Goal: Transaction & Acquisition: Purchase product/service

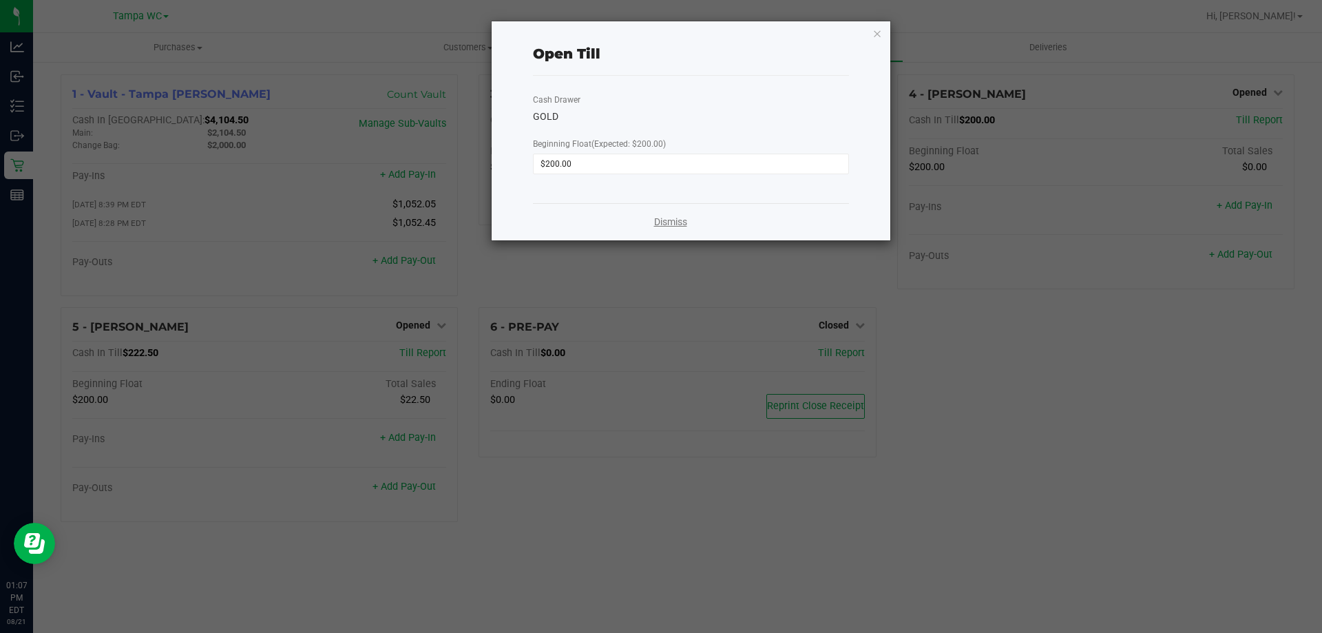
click at [680, 217] on link "Dismiss" at bounding box center [670, 222] width 33 height 14
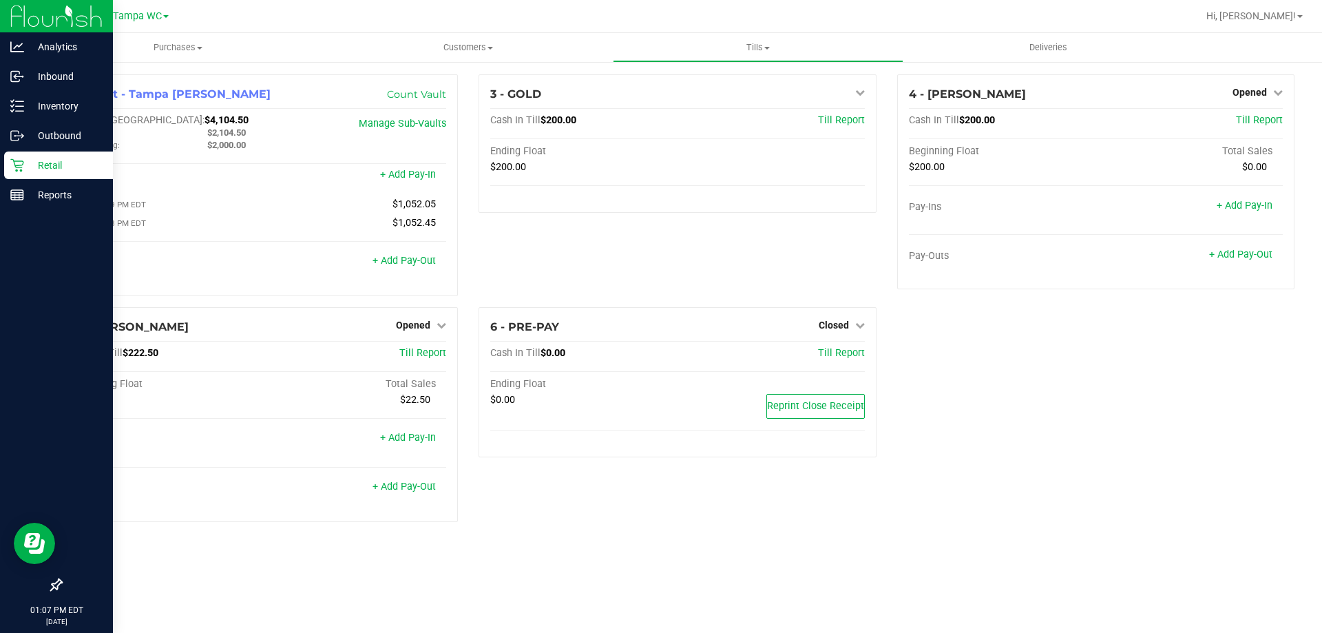
click at [42, 165] on p "Retail" at bounding box center [65, 165] width 83 height 17
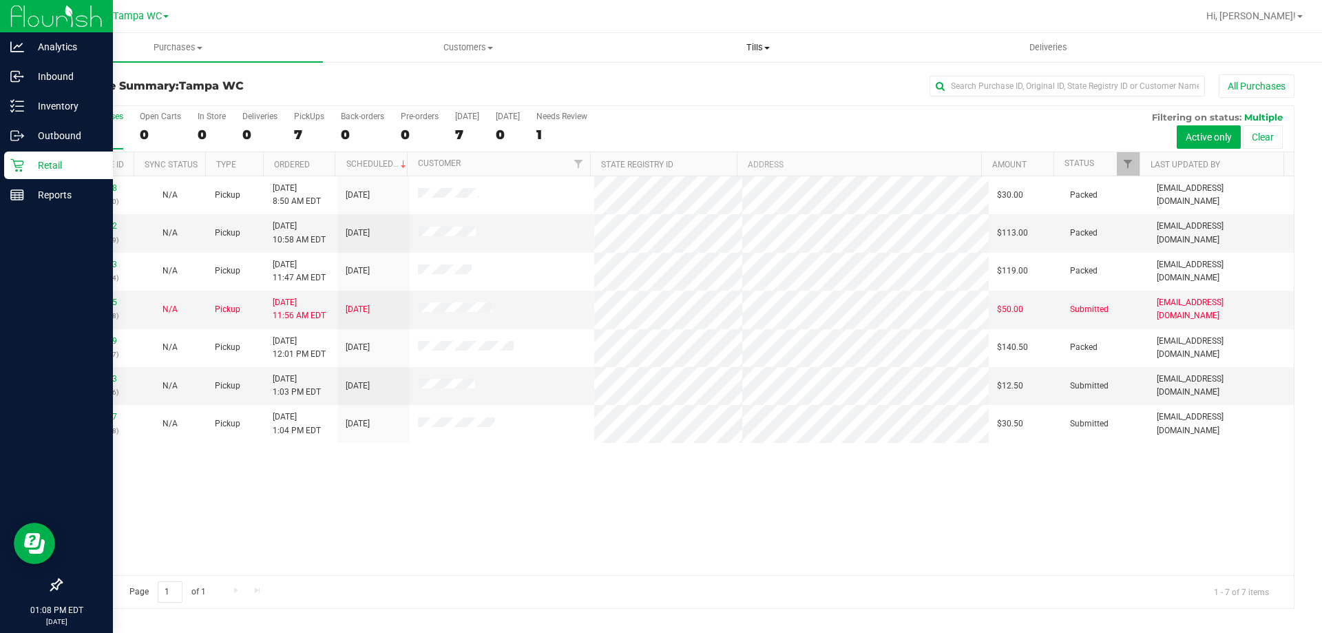
click at [764, 61] on uib-tab-heading "Tills Manage tills Reconcile e-payments" at bounding box center [757, 48] width 288 height 28
click at [735, 85] on li "Manage tills" at bounding box center [758, 83] width 290 height 17
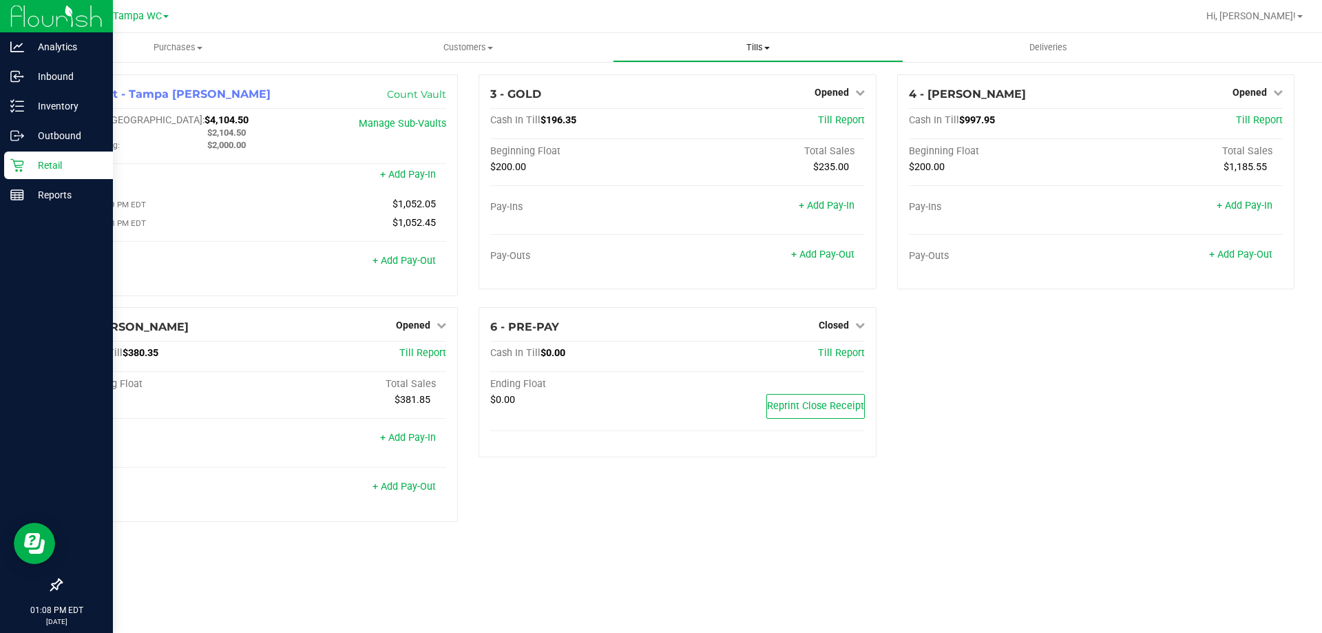
click at [769, 59] on uib-tab-heading "Tills Manage tills Reconcile e-payments" at bounding box center [757, 48] width 288 height 28
drag, startPoint x: 769, startPoint y: 60, endPoint x: 14, endPoint y: 204, distance: 768.1
click at [14, 206] on div "Reports" at bounding box center [58, 195] width 109 height 28
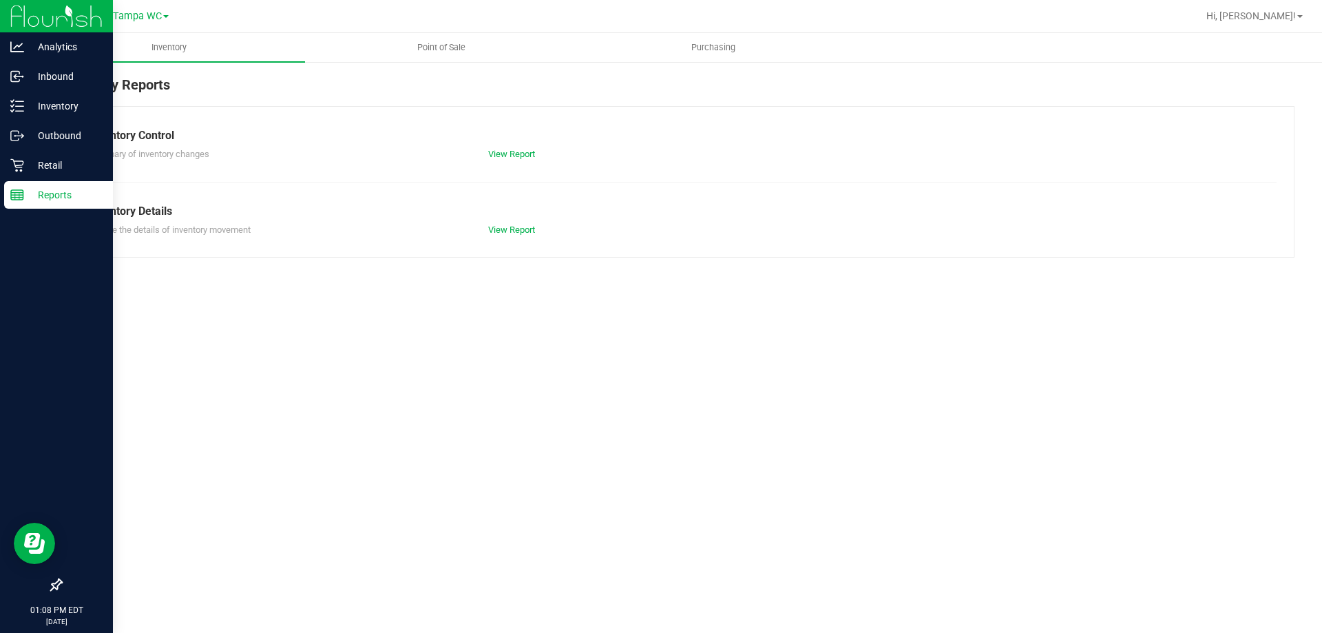
click at [16, 202] on div "Reports" at bounding box center [58, 195] width 109 height 28
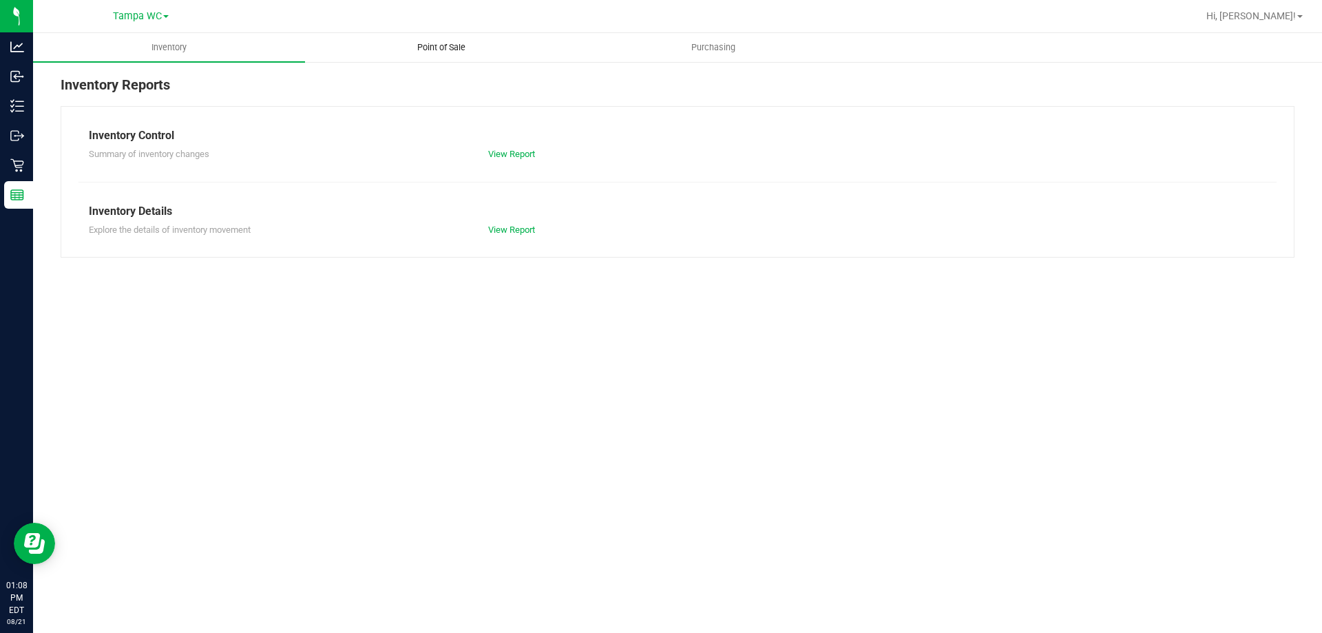
click at [464, 44] on span "Point of Sale" at bounding box center [441, 47] width 85 height 12
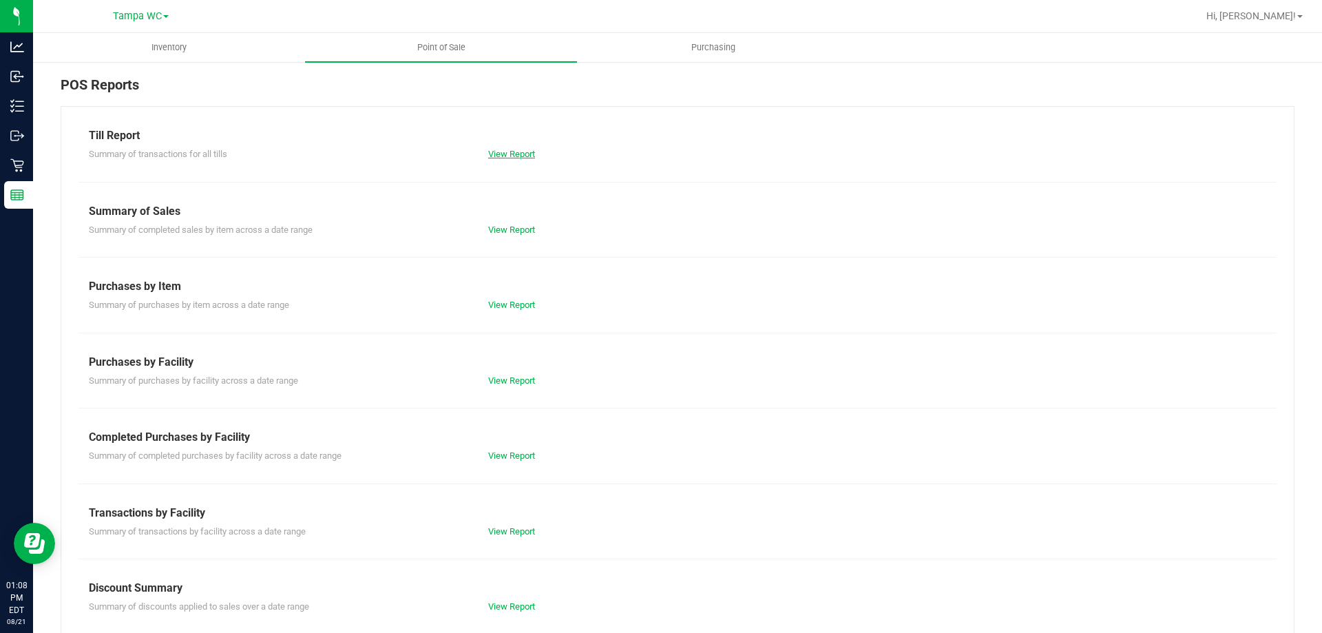
drag, startPoint x: 484, startPoint y: 142, endPoint x: 492, endPoint y: 151, distance: 11.7
click at [486, 145] on div "Till Report Summary of transactions for all tills View Report" at bounding box center [677, 144] width 1177 height 34
click at [493, 151] on link "View Report" at bounding box center [511, 154] width 47 height 10
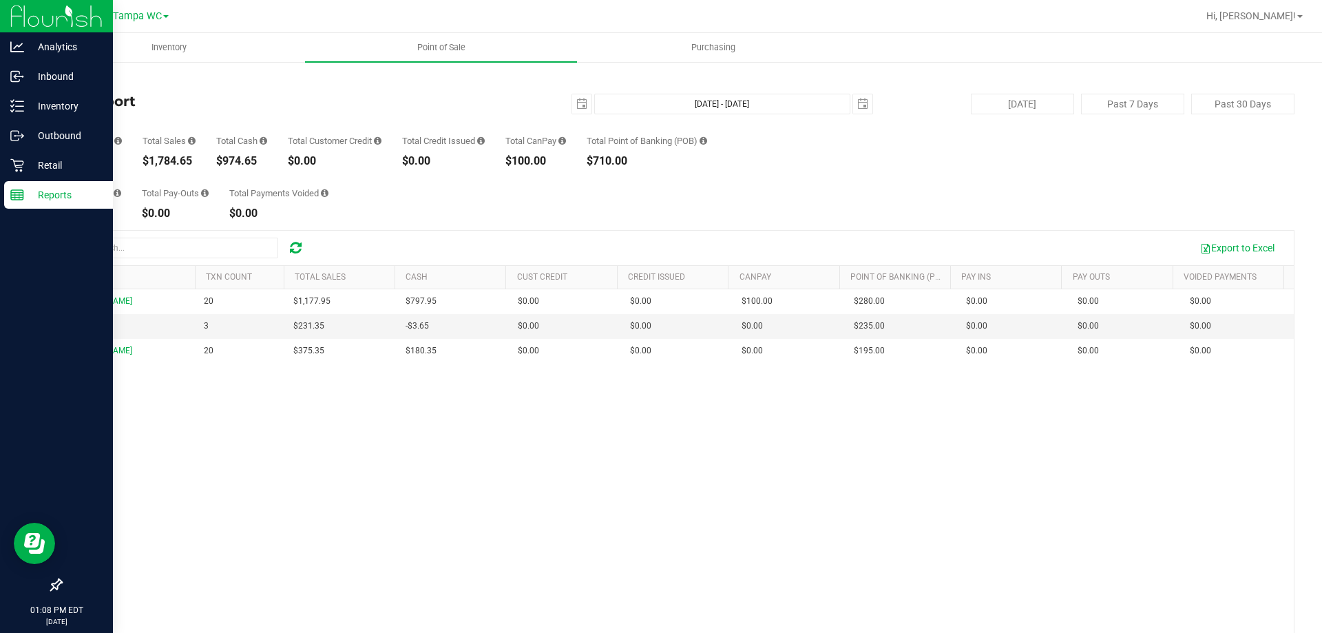
click at [24, 192] on p "Reports" at bounding box center [65, 195] width 83 height 17
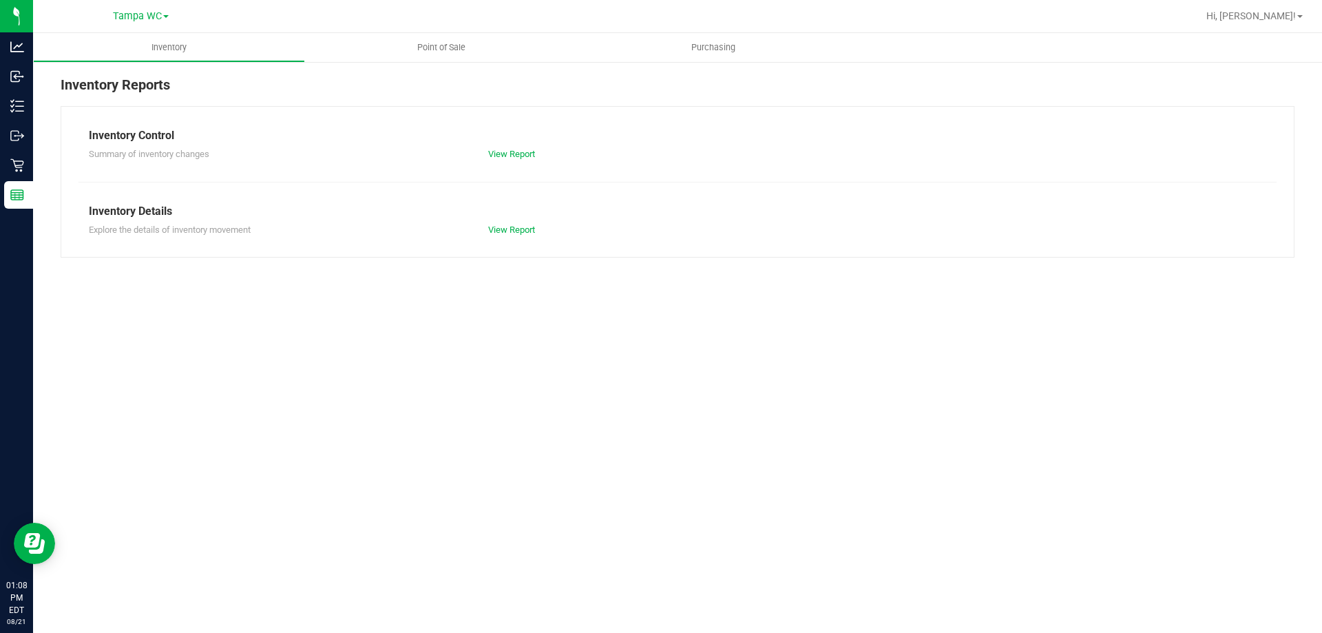
click at [460, 68] on div "Inventory Reports Inventory Control Summary of inventory changes View Report In…" at bounding box center [677, 166] width 1288 height 211
click at [457, 56] on uib-tab-heading "Point of Sale" at bounding box center [441, 47] width 272 height 29
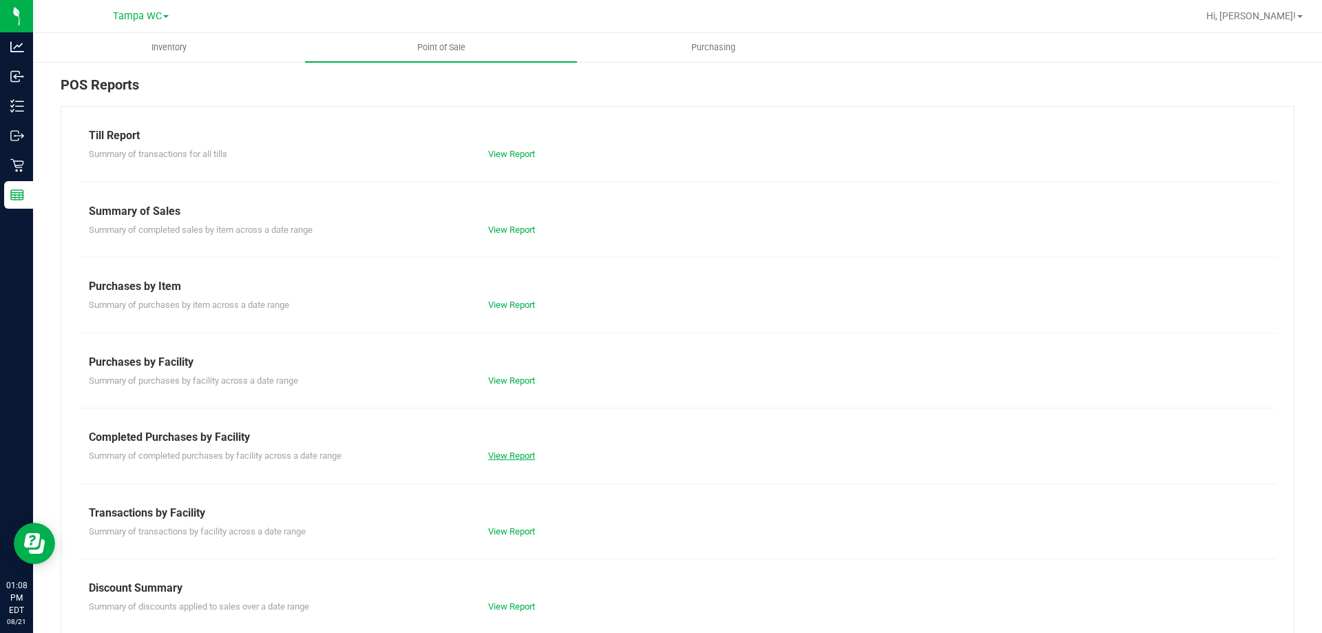
click at [501, 458] on link "View Report" at bounding box center [511, 455] width 47 height 10
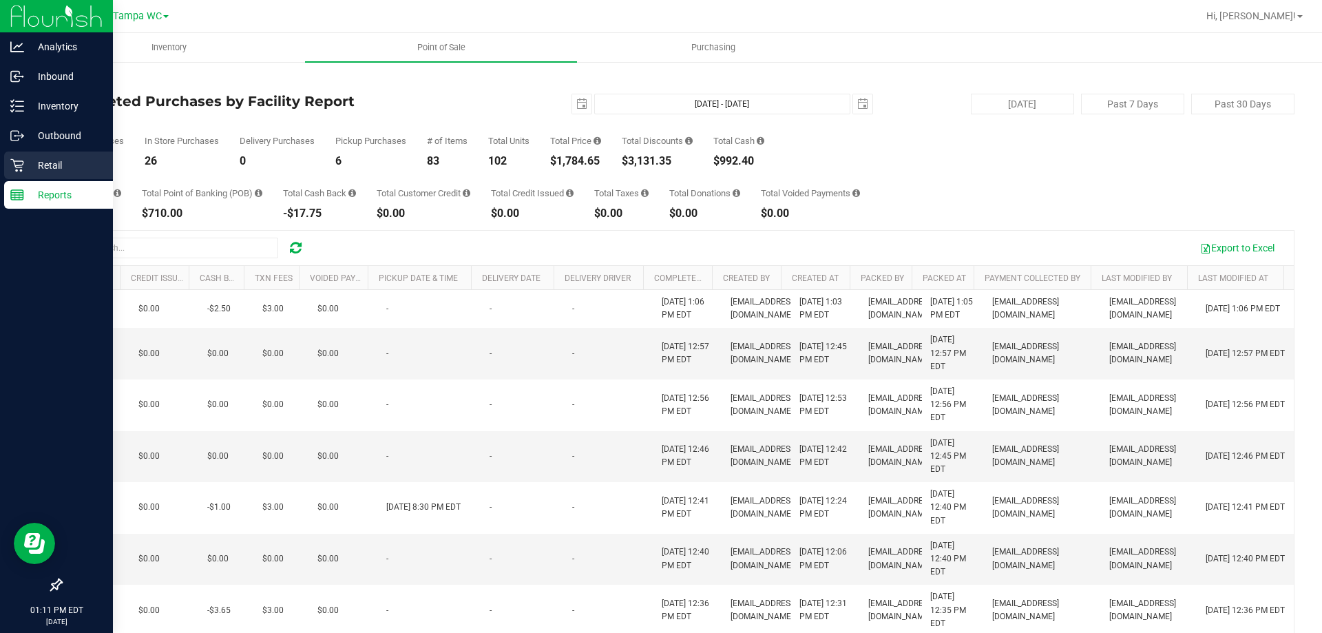
click at [10, 169] on div "Retail" at bounding box center [58, 165] width 109 height 28
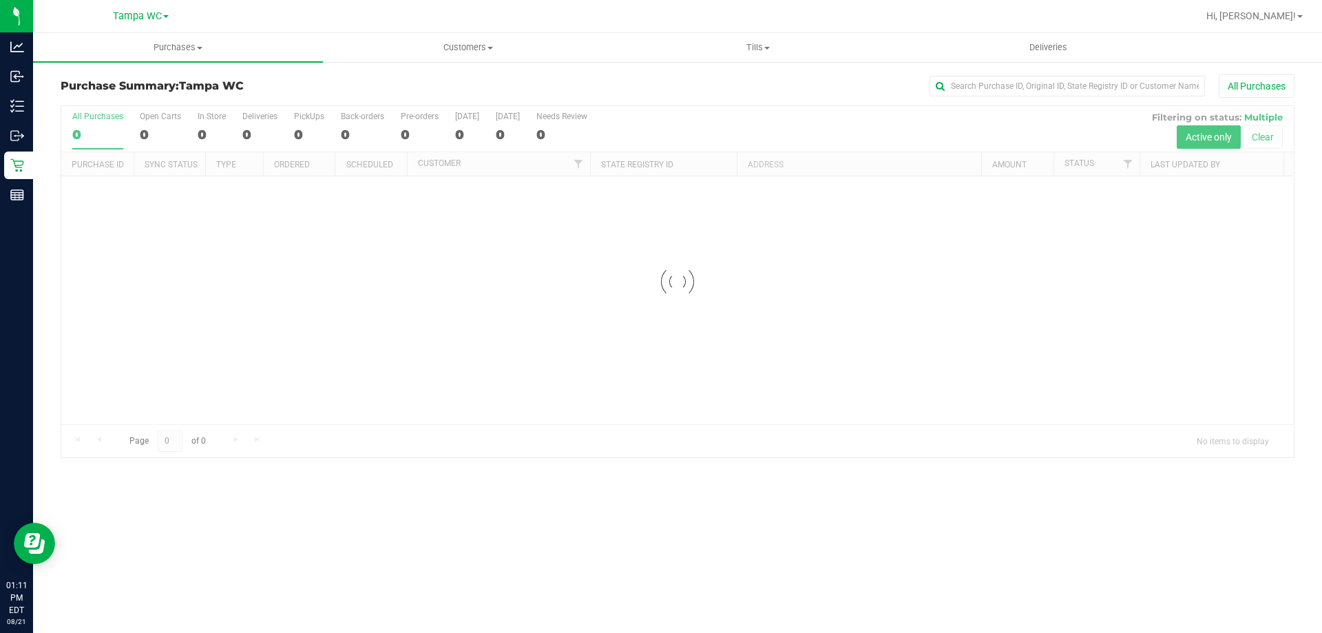
click at [724, 61] on link "Tills Manage tills Reconcile e-payments" at bounding box center [758, 47] width 290 height 29
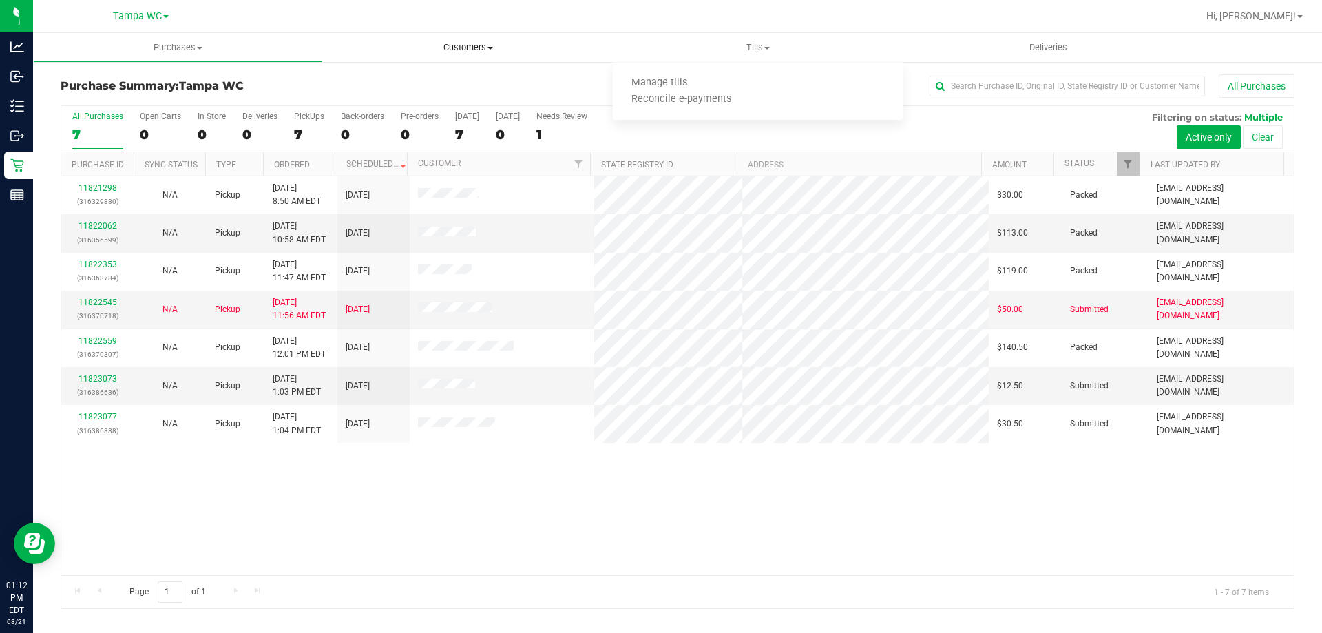
drag, startPoint x: 463, startPoint y: 41, endPoint x: 439, endPoint y: 48, distance: 25.3
click at [439, 48] on span "Customers" at bounding box center [467, 47] width 288 height 12
click at [435, 83] on li "All customers" at bounding box center [468, 83] width 290 height 17
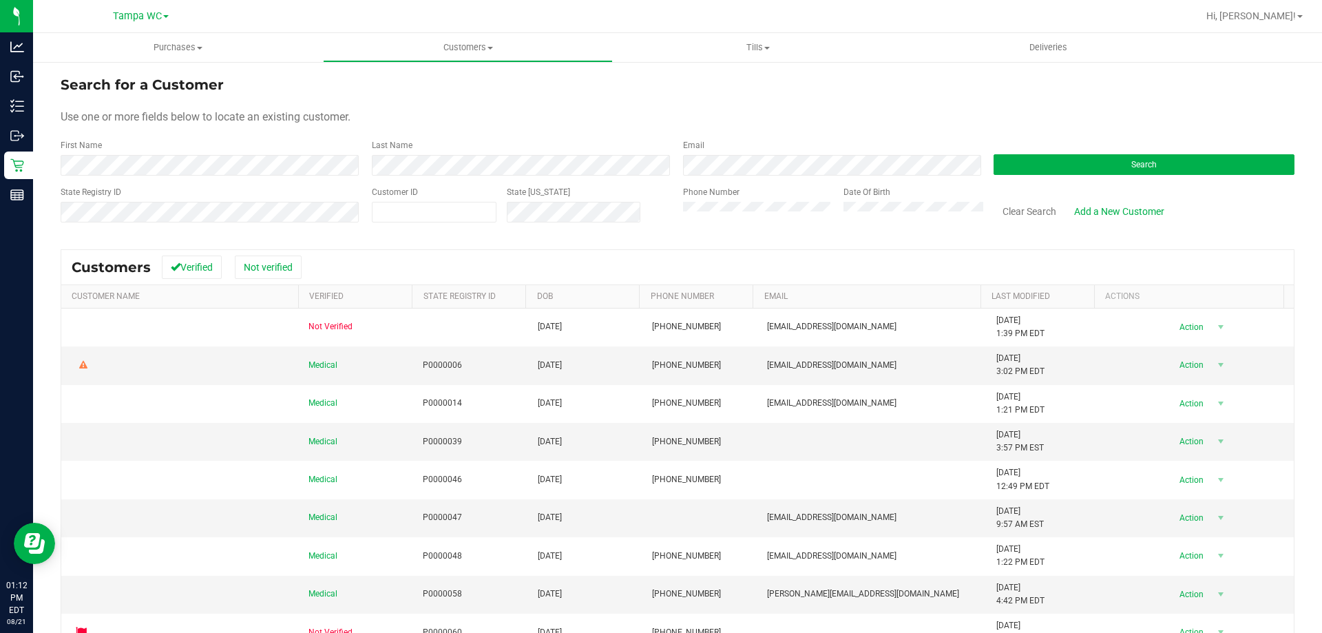
click at [289, 145] on div "First Name" at bounding box center [211, 157] width 301 height 36
click at [295, 175] on form "Search for a Customer Use one or more fields below to locate an existing custom…" at bounding box center [677, 154] width 1233 height 160
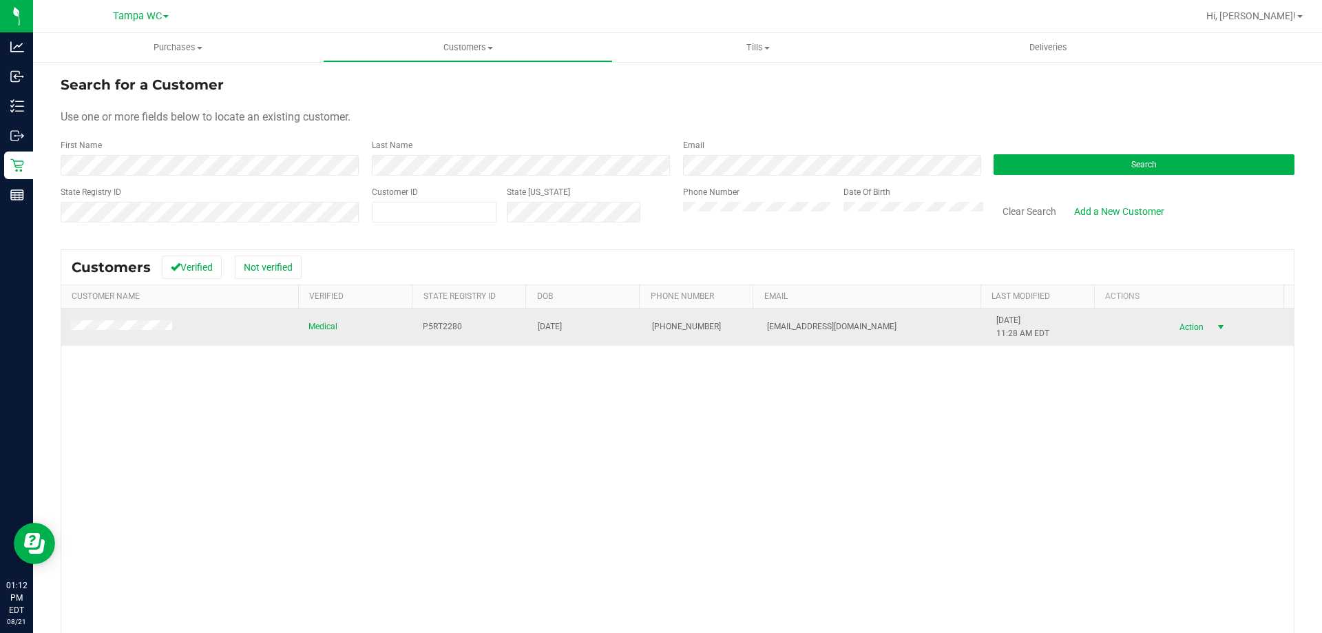
click at [1211, 333] on span "select" at bounding box center [1219, 326] width 17 height 19
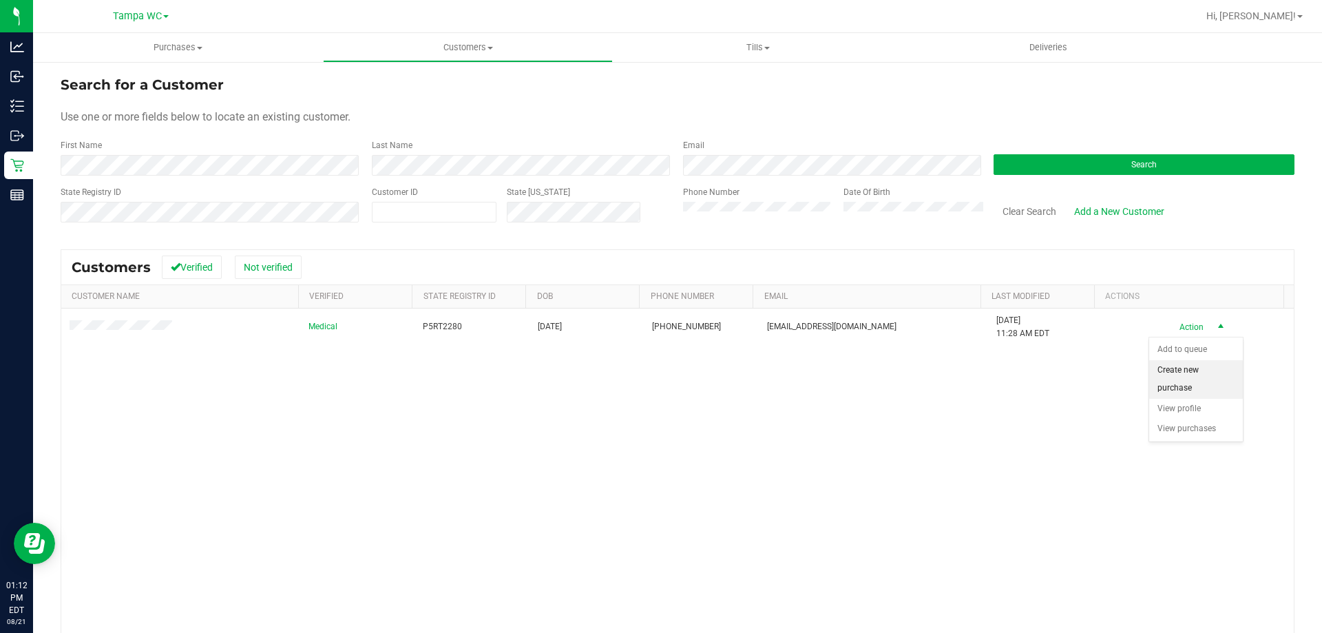
click at [1189, 377] on li "Create new purchase" at bounding box center [1196, 379] width 94 height 38
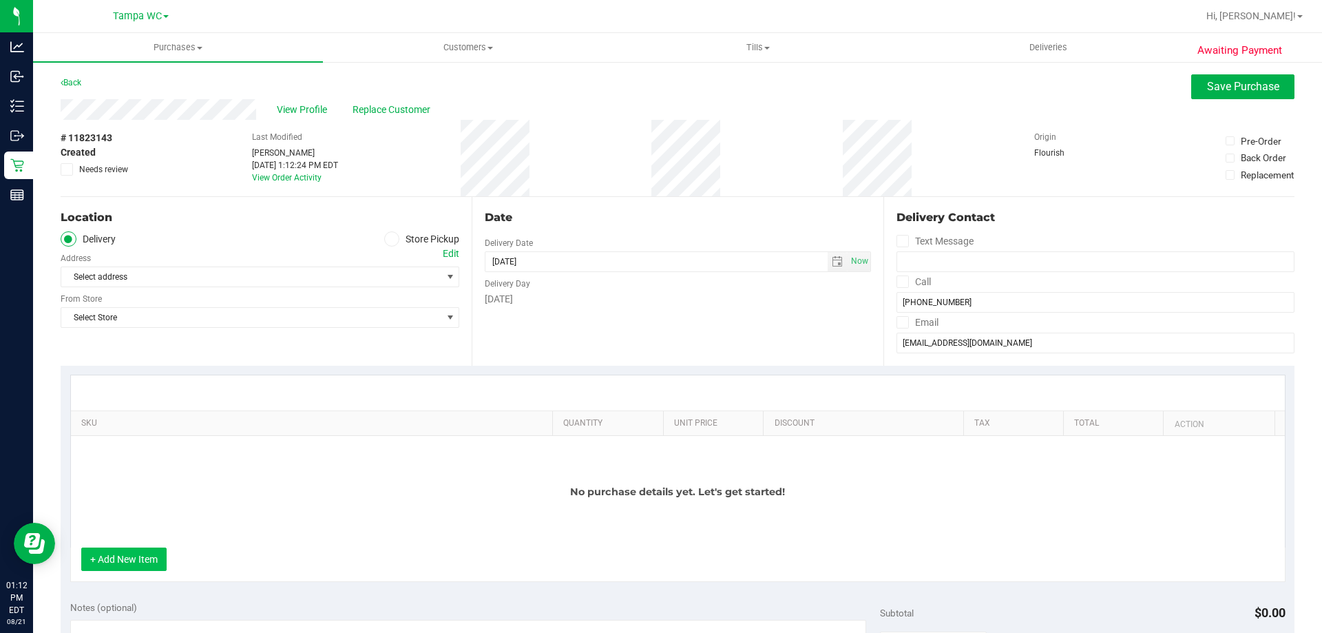
click at [148, 564] on button "+ Add New Item" at bounding box center [123, 558] width 85 height 23
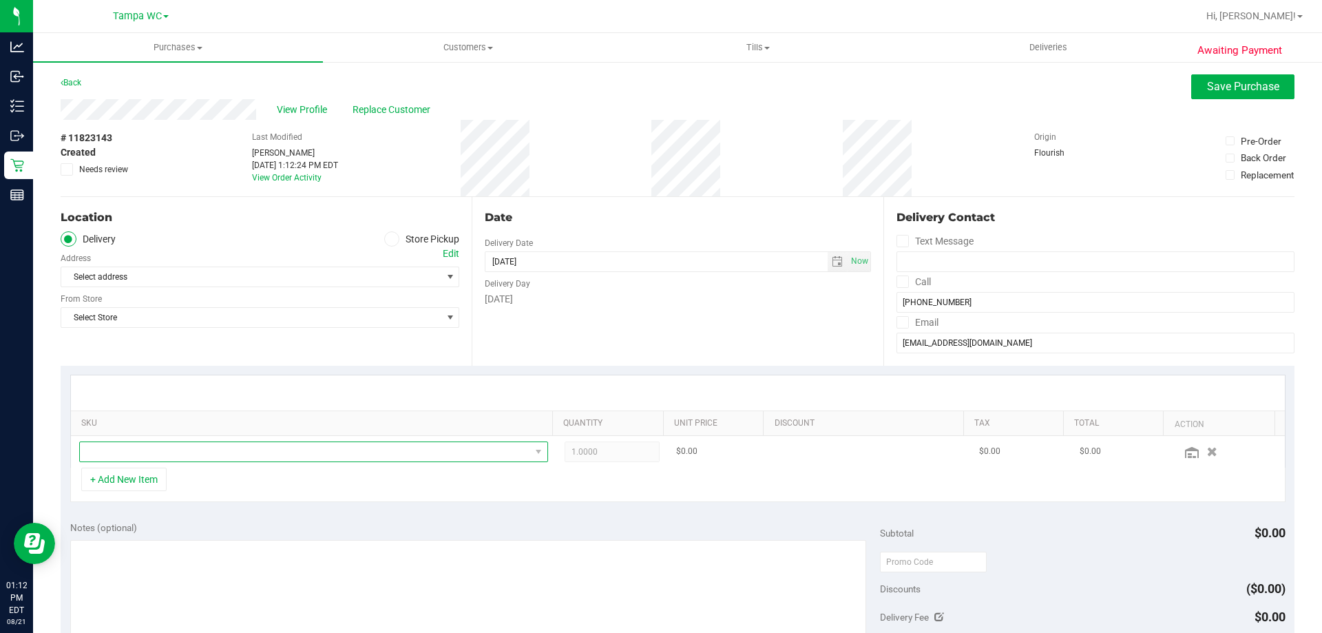
click at [166, 454] on span "NO DATA FOUND" at bounding box center [305, 451] width 450 height 19
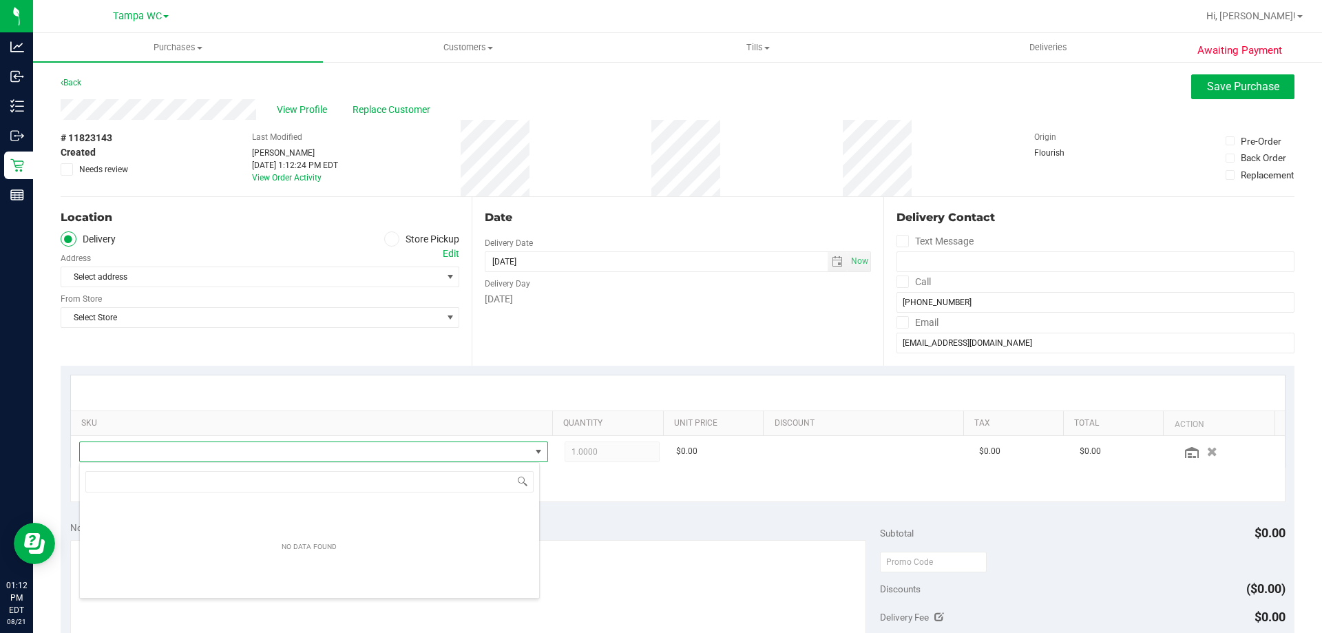
scroll to position [21, 456]
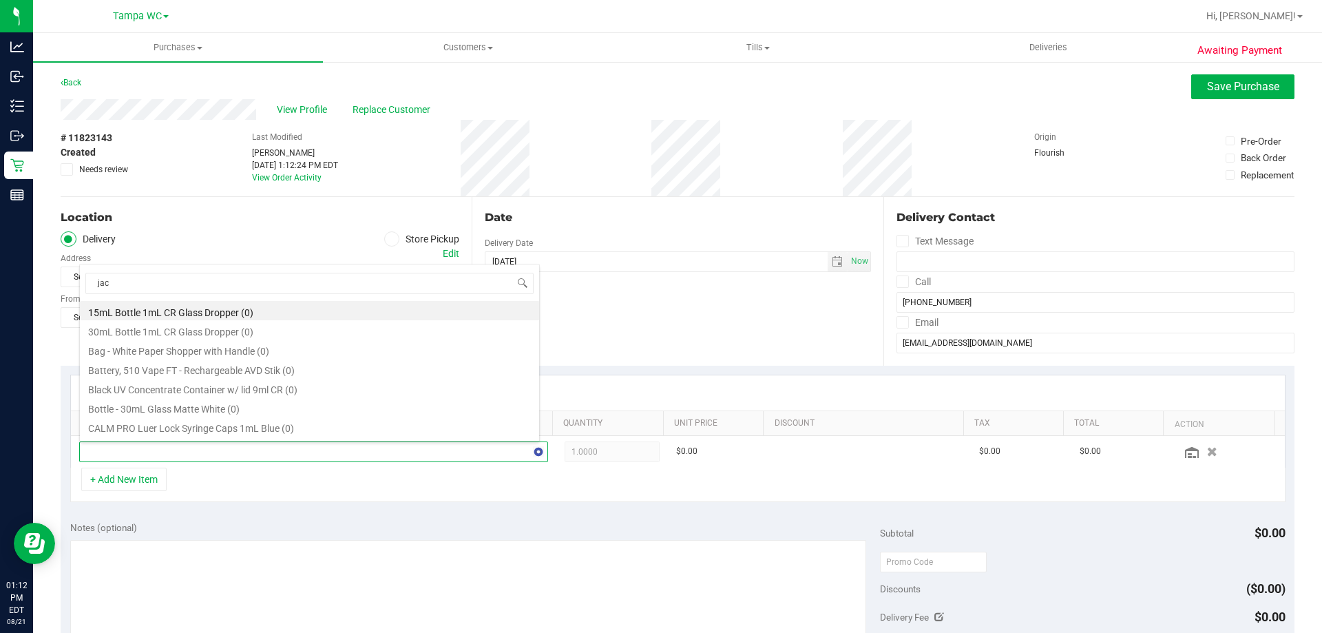
type input "jack"
click at [396, 240] on label "Store Pickup" at bounding box center [422, 239] width 76 height 16
click at [0, 0] on input "Store Pickup" at bounding box center [0, 0] width 0 height 0
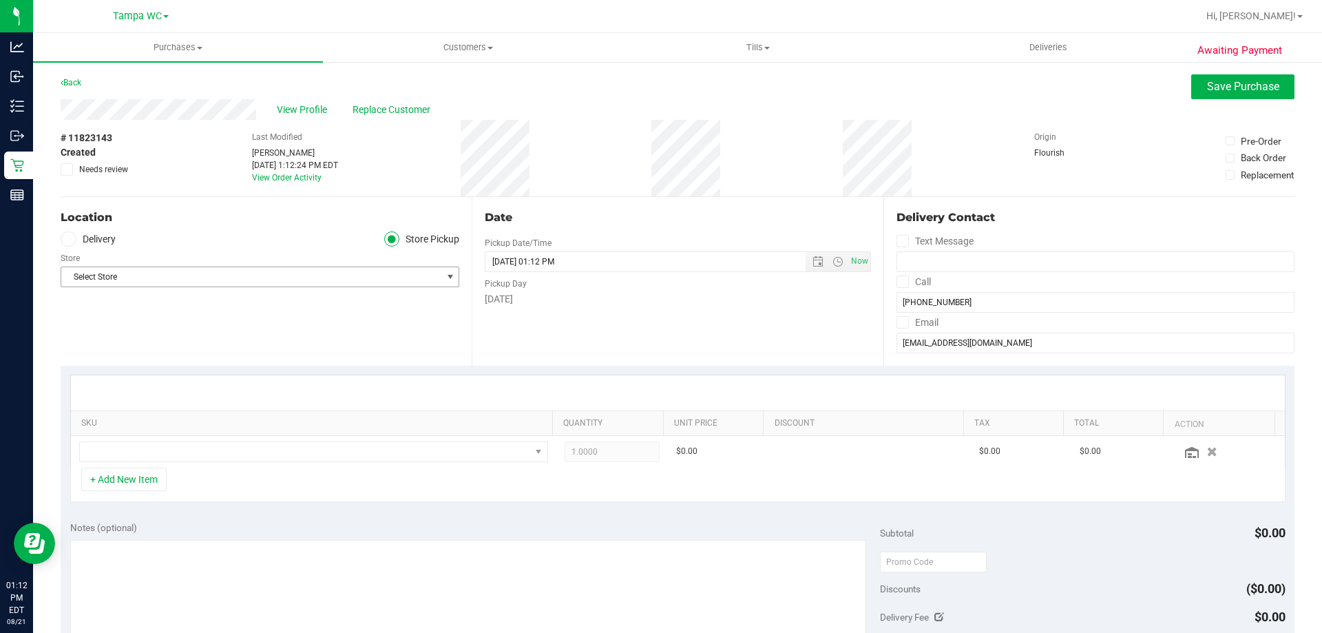
click at [220, 279] on span "Select Store" at bounding box center [251, 276] width 380 height 19
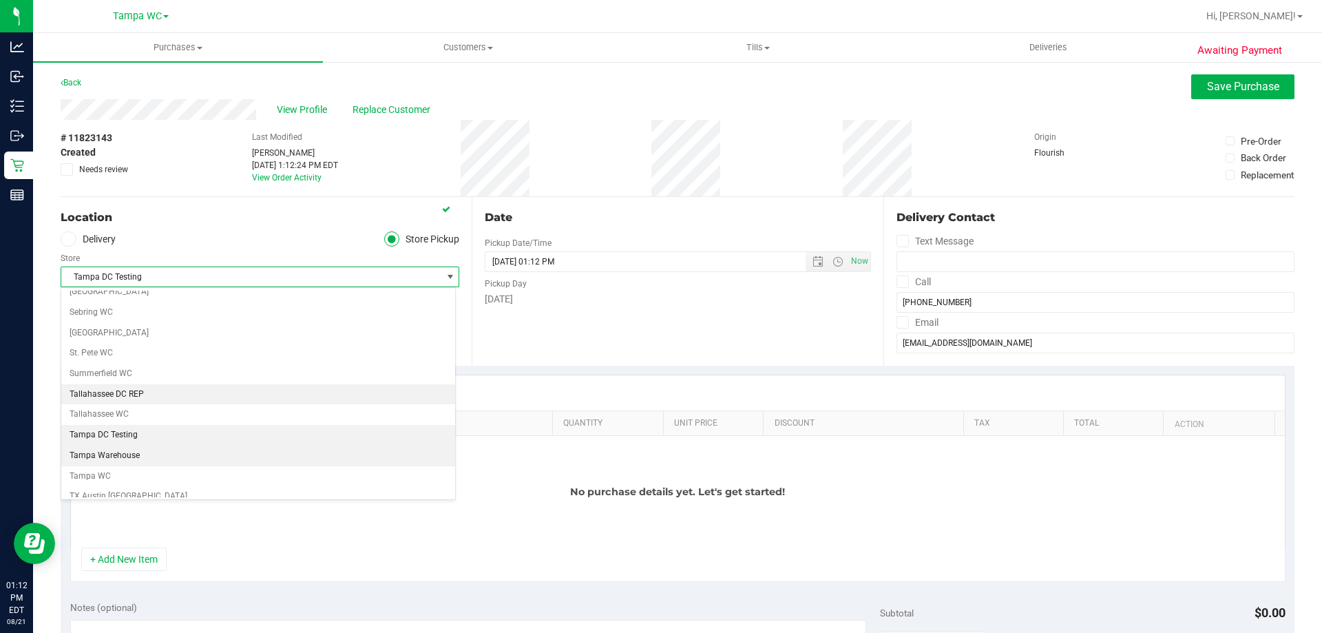
scroll to position [865, 0]
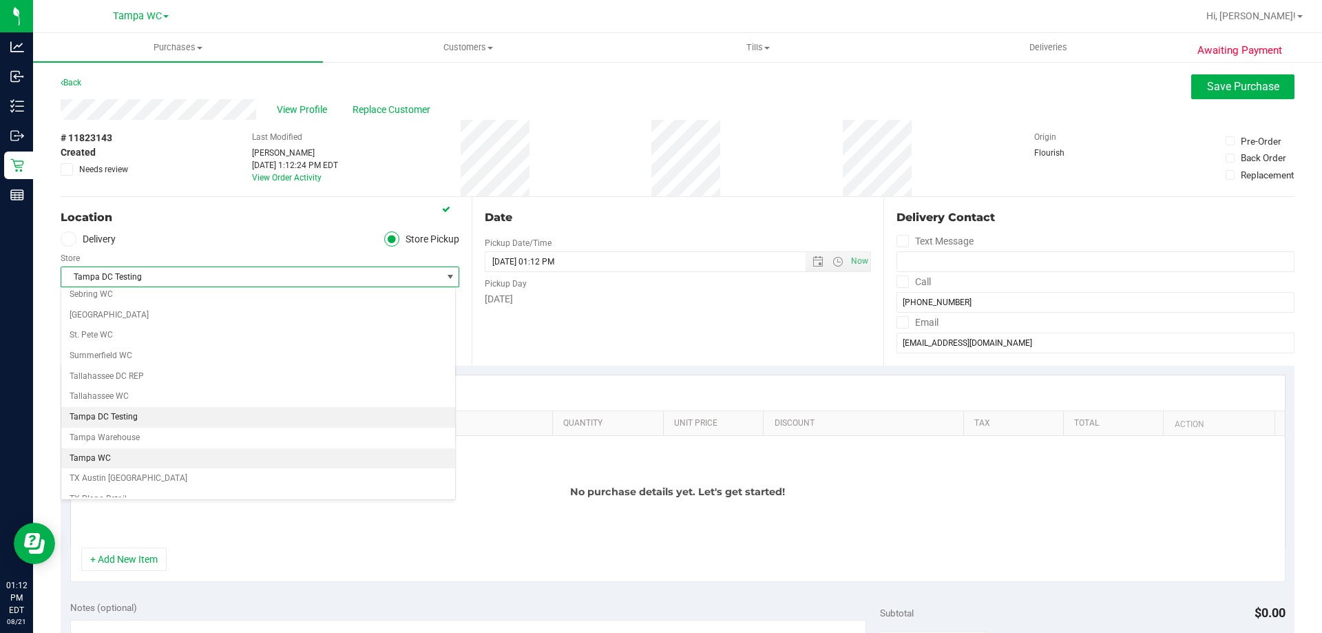
click at [138, 456] on li "Tampa WC" at bounding box center [258, 458] width 394 height 21
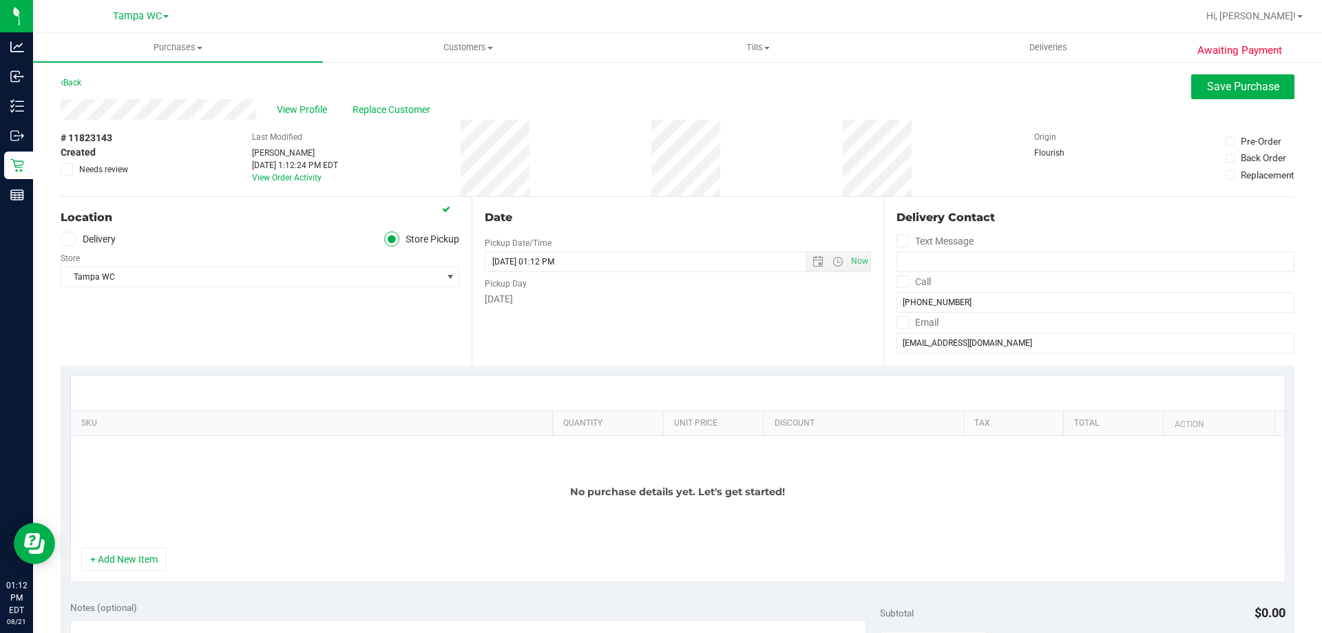
drag, startPoint x: 101, startPoint y: 537, endPoint x: 100, endPoint y: 544, distance: 7.6
click at [101, 542] on div "No purchase details yet. Let's get started!" at bounding box center [677, 492] width 1213 height 112
click at [100, 544] on div "No purchase details yet. Let's get started!" at bounding box center [677, 492] width 1213 height 112
click at [100, 560] on button "+ Add New Item" at bounding box center [123, 558] width 85 height 23
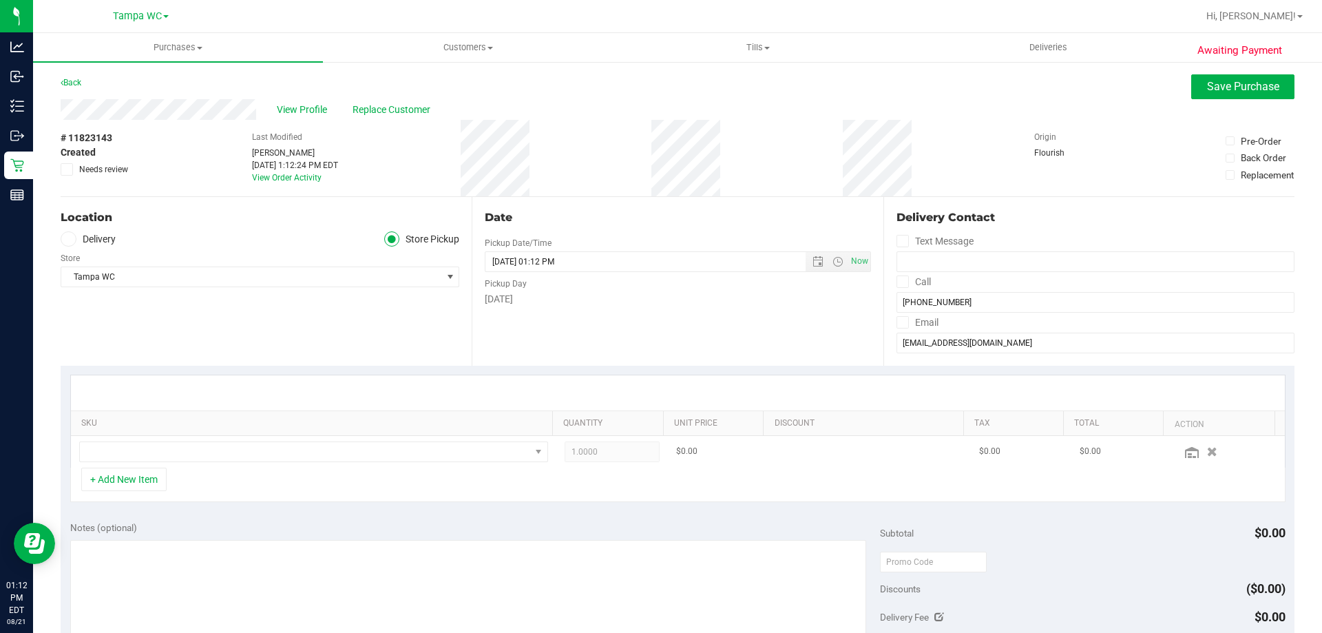
click at [180, 439] on td at bounding box center [313, 452] width 485 height 32
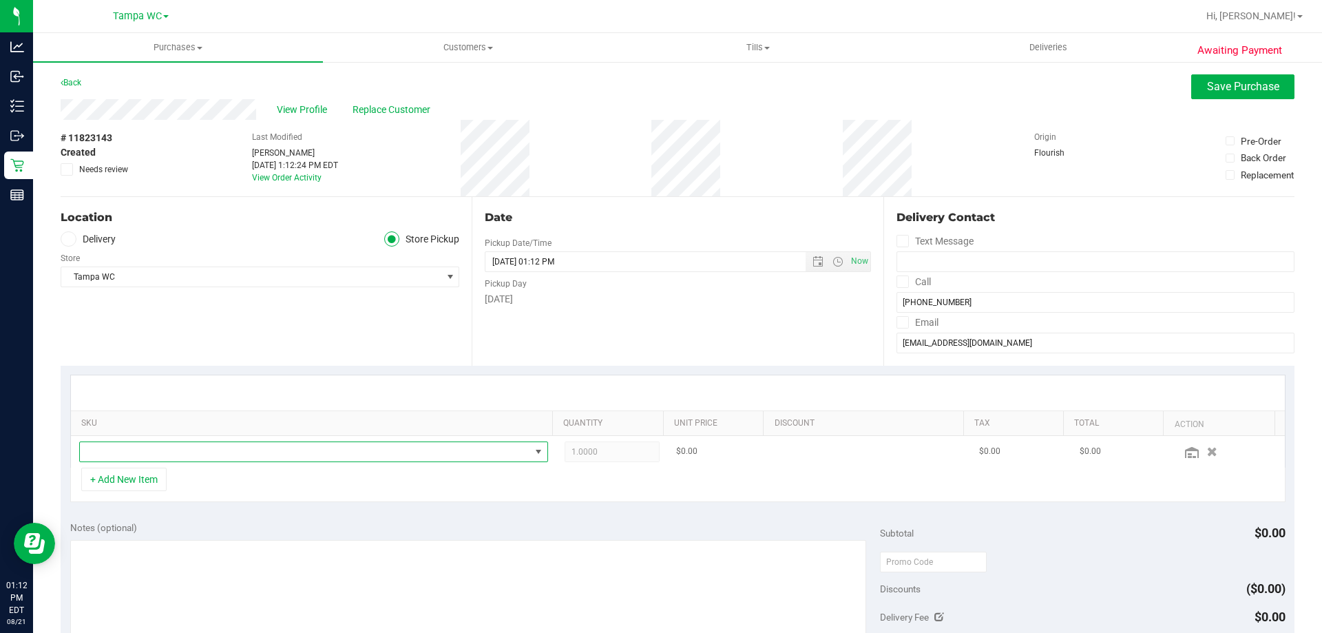
click at [178, 448] on span "NO DATA FOUND" at bounding box center [305, 451] width 450 height 19
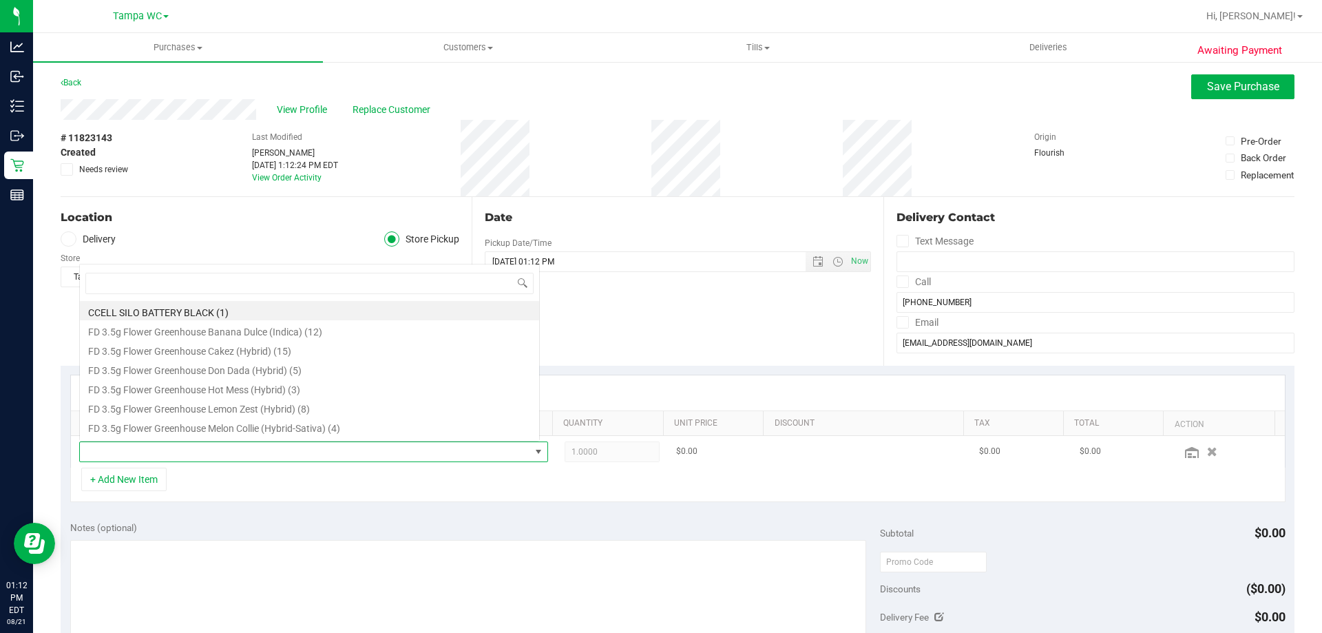
scroll to position [21, 456]
type input "jack"
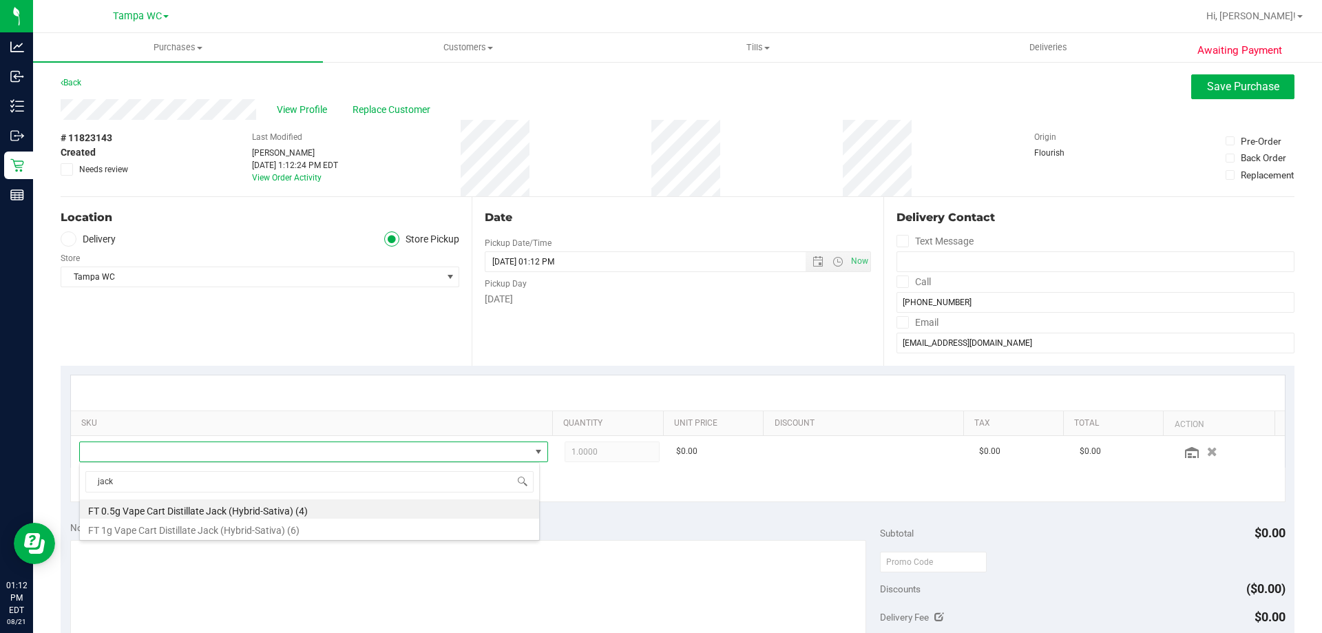
click at [240, 530] on li "FT 1g Vape Cart Distillate Jack (Hybrid-Sativa) (6)" at bounding box center [309, 527] width 459 height 19
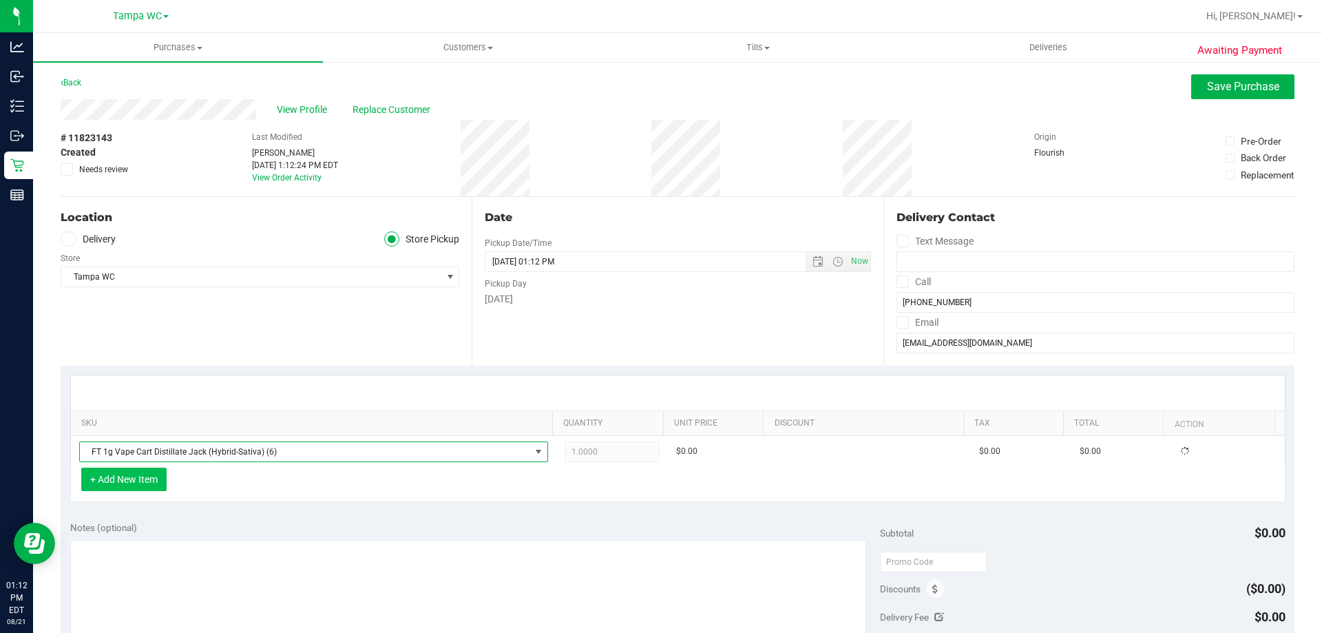
click at [158, 471] on button "+ Add New Item" at bounding box center [123, 478] width 85 height 23
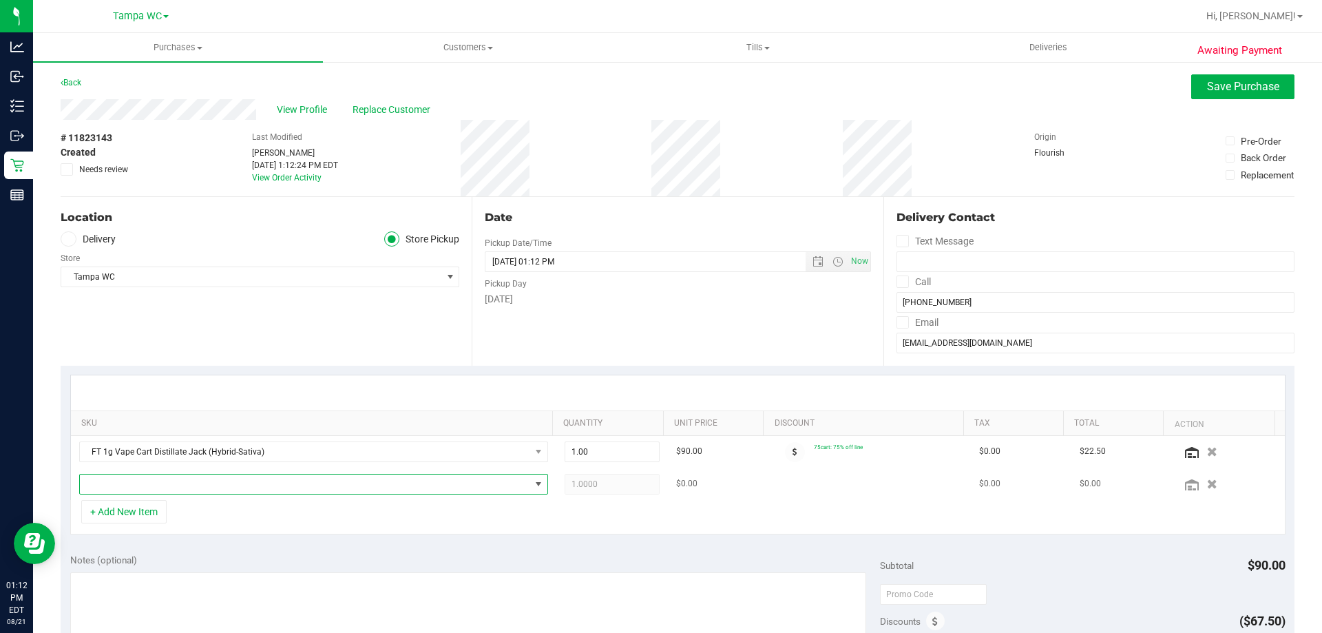
click at [169, 482] on span "NO DATA FOUND" at bounding box center [305, 483] width 450 height 19
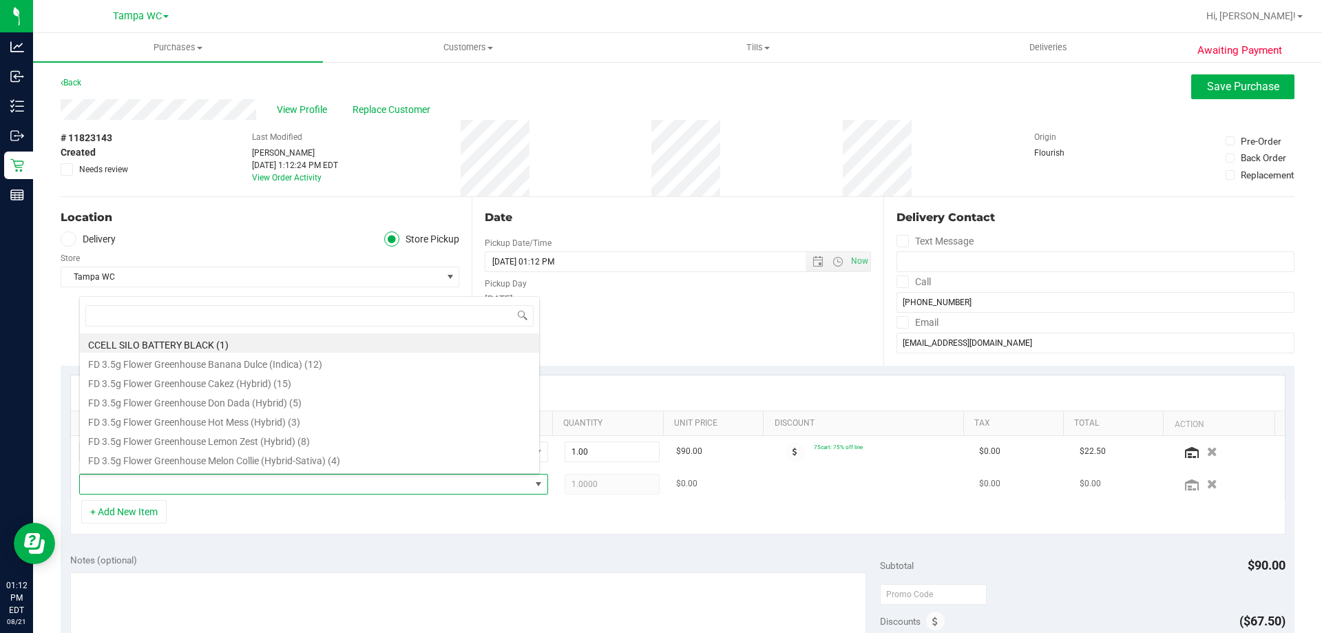
drag, startPoint x: 169, startPoint y: 482, endPoint x: 136, endPoint y: 478, distance: 34.0
click at [136, 478] on span at bounding box center [305, 483] width 450 height 19
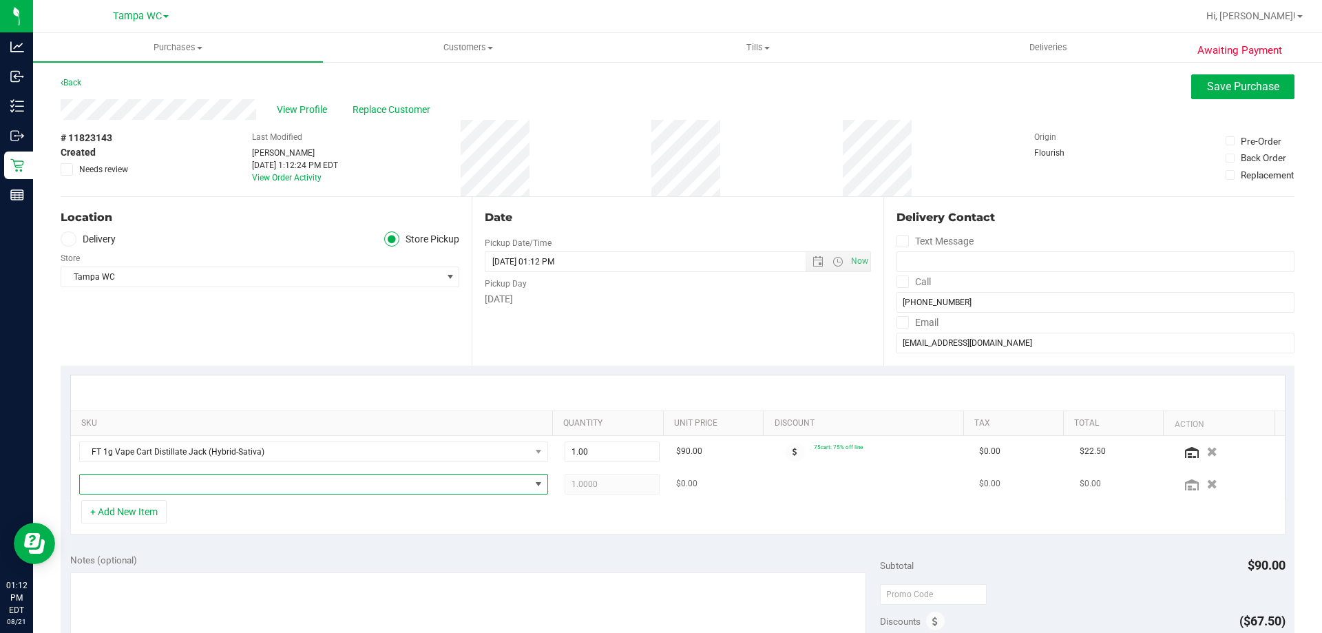
click at [134, 483] on span "NO DATA FOUND" at bounding box center [305, 483] width 450 height 19
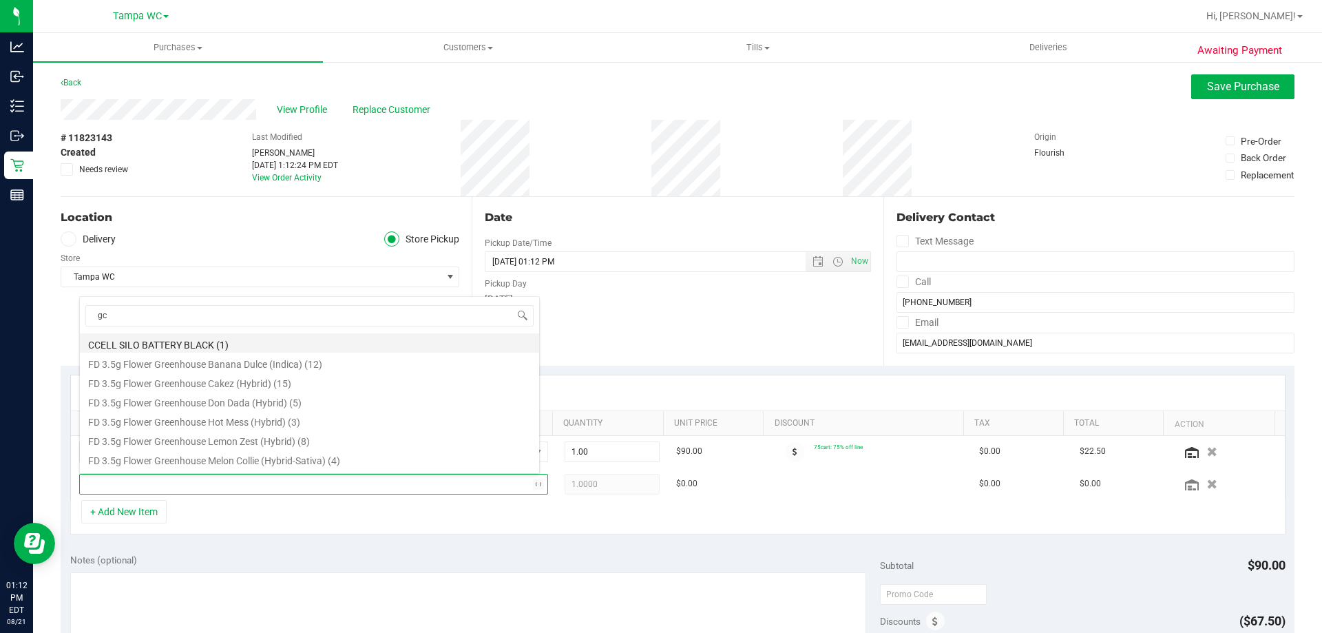
type input "gck"
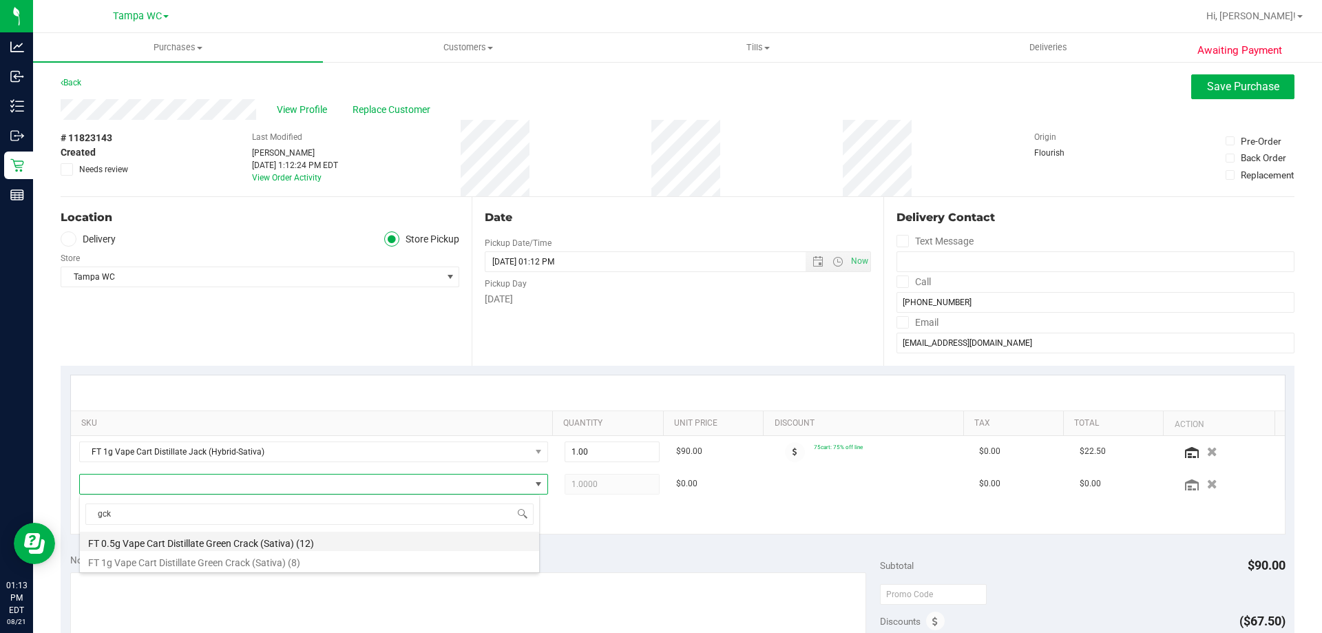
click at [264, 546] on li "FT 0.5g Vape Cart Distillate Green Crack (Sativa) (12)" at bounding box center [309, 540] width 459 height 19
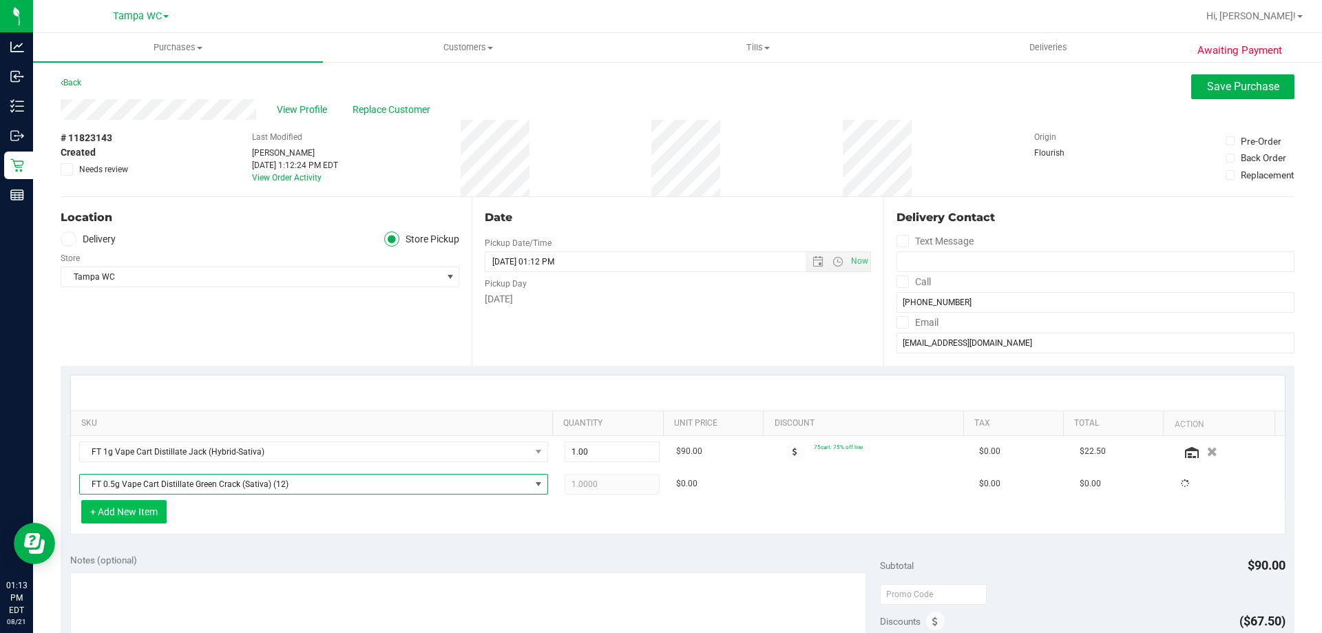
click at [161, 510] on button "+ Add New Item" at bounding box center [123, 511] width 85 height 23
click at [167, 511] on button "+ Add New Item" at bounding box center [123, 511] width 85 height 23
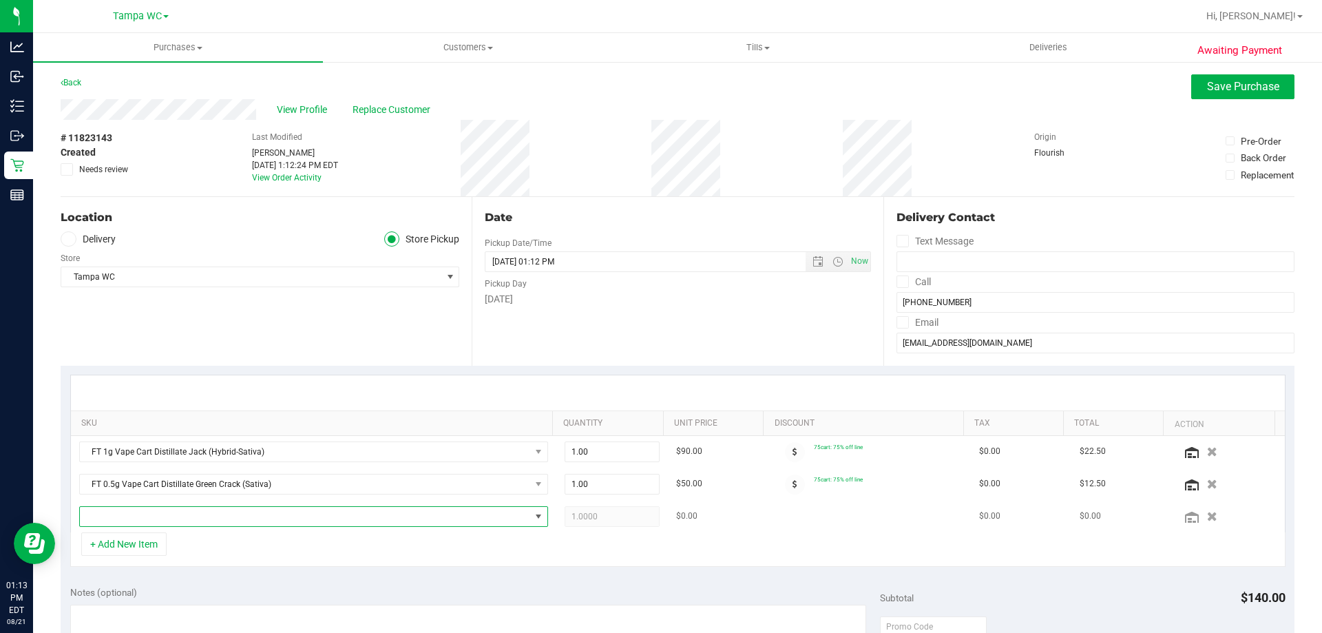
click at [183, 517] on span "NO DATA FOUND" at bounding box center [305, 516] width 450 height 19
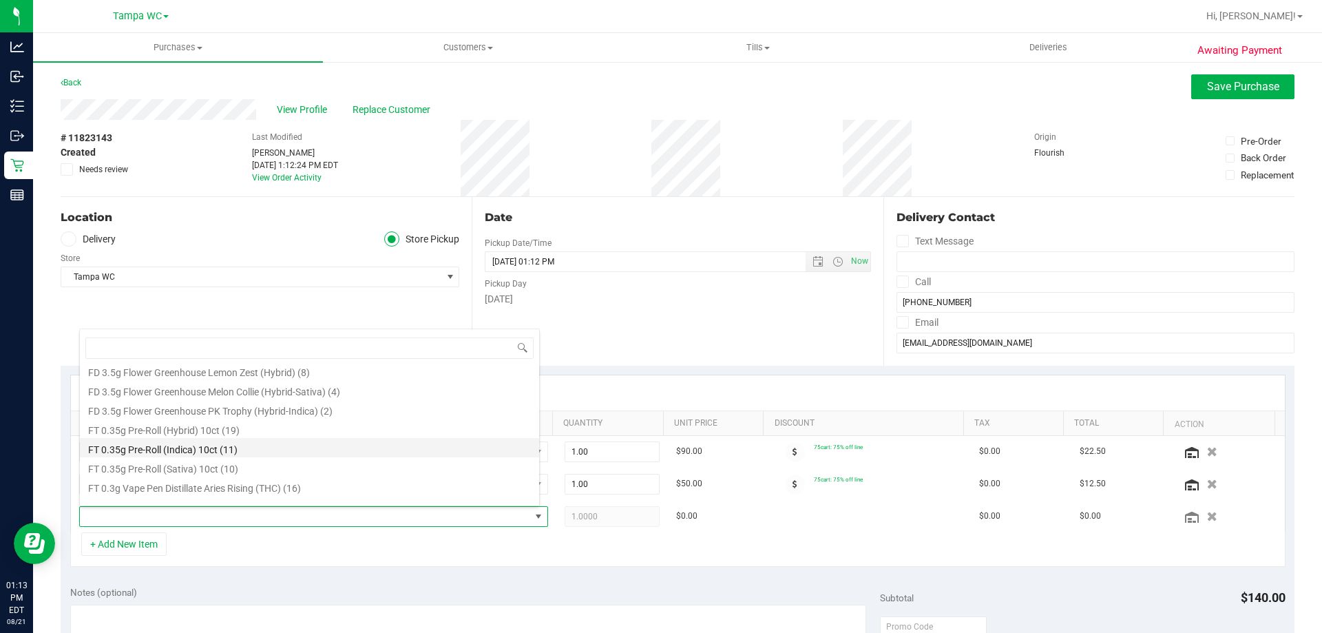
scroll to position [138, 0]
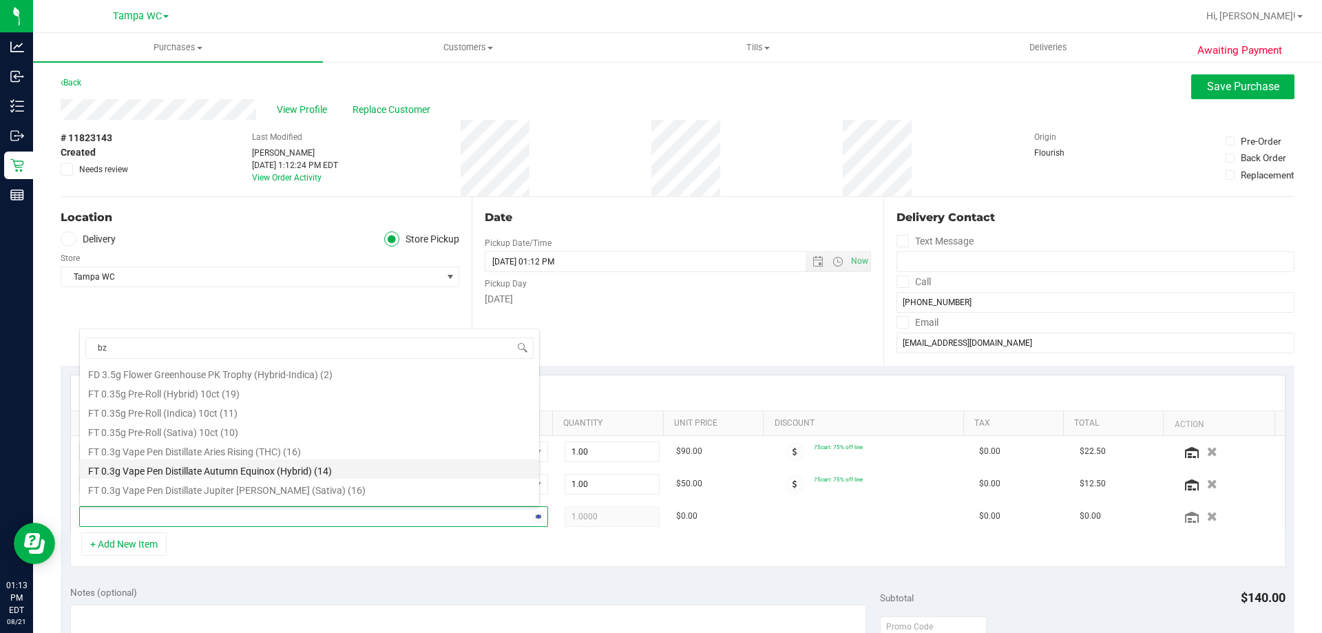
type input "bzk"
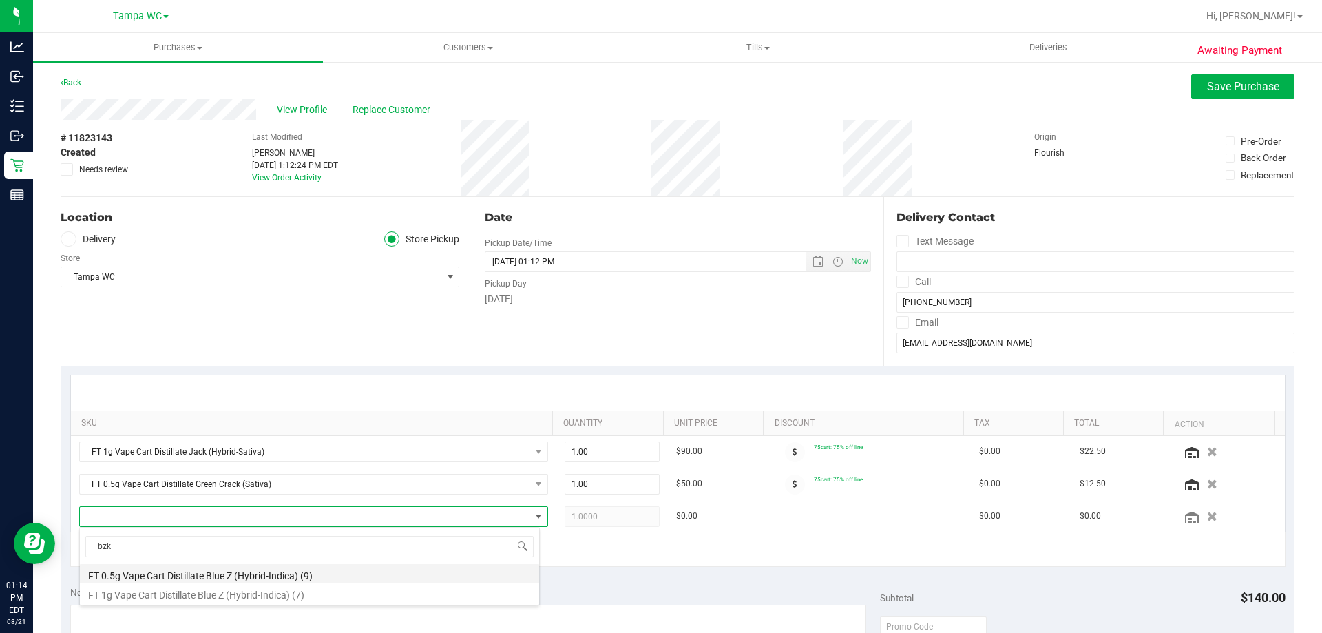
click at [194, 569] on li "FT 0.5g Vape Cart Distillate Blue Z (Hybrid-Indica) (9)" at bounding box center [309, 573] width 459 height 19
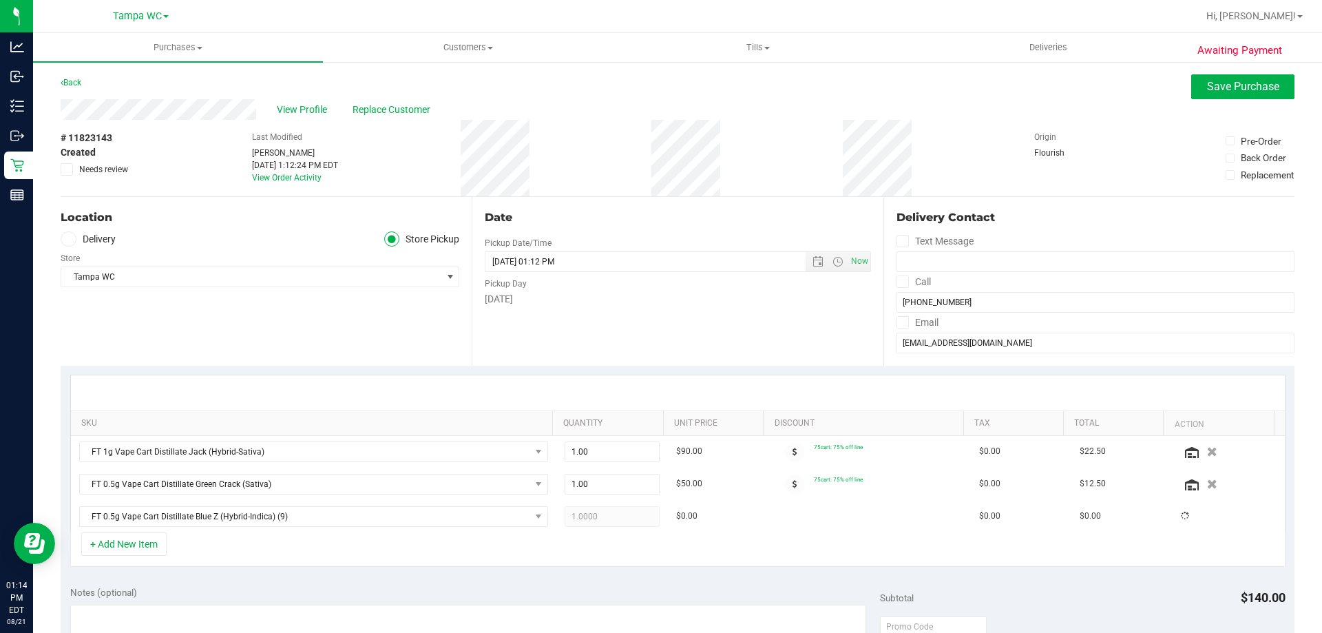
click at [240, 544] on div "+ Add New Item" at bounding box center [677, 549] width 1215 height 34
click at [293, 513] on span "FT 0.5g Vape Cart Distillate Blue Z (Hybrid-Indica)" at bounding box center [305, 516] width 450 height 19
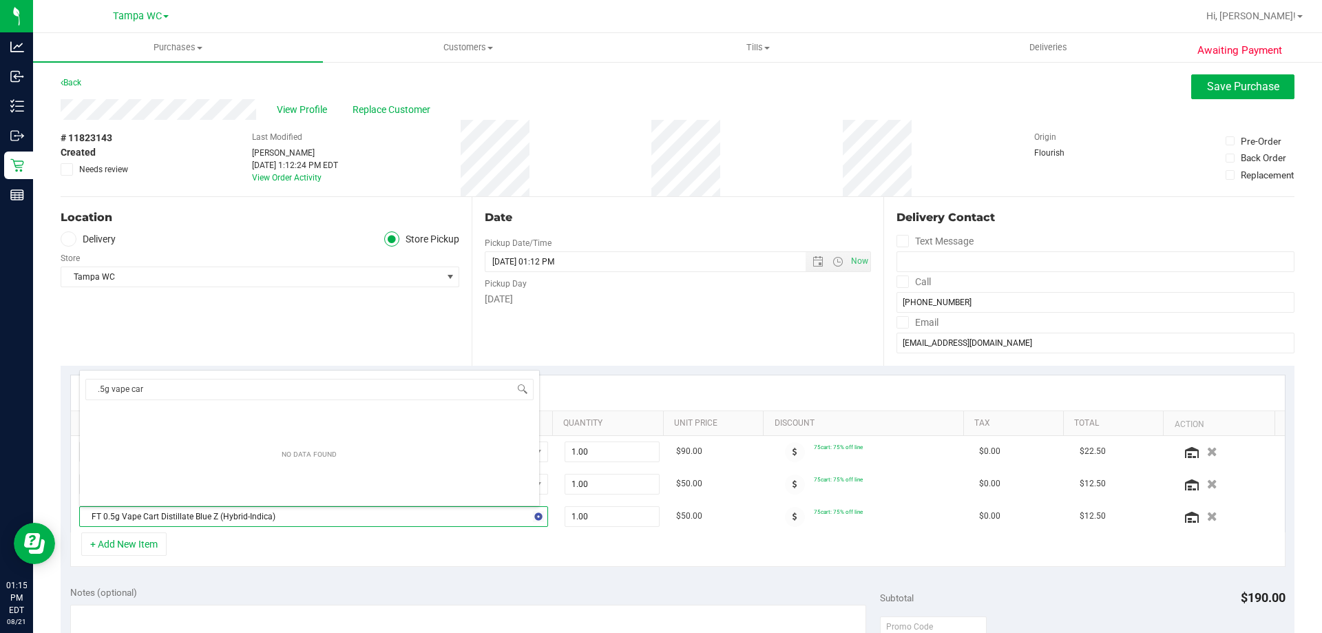
type input ".5g vape cart"
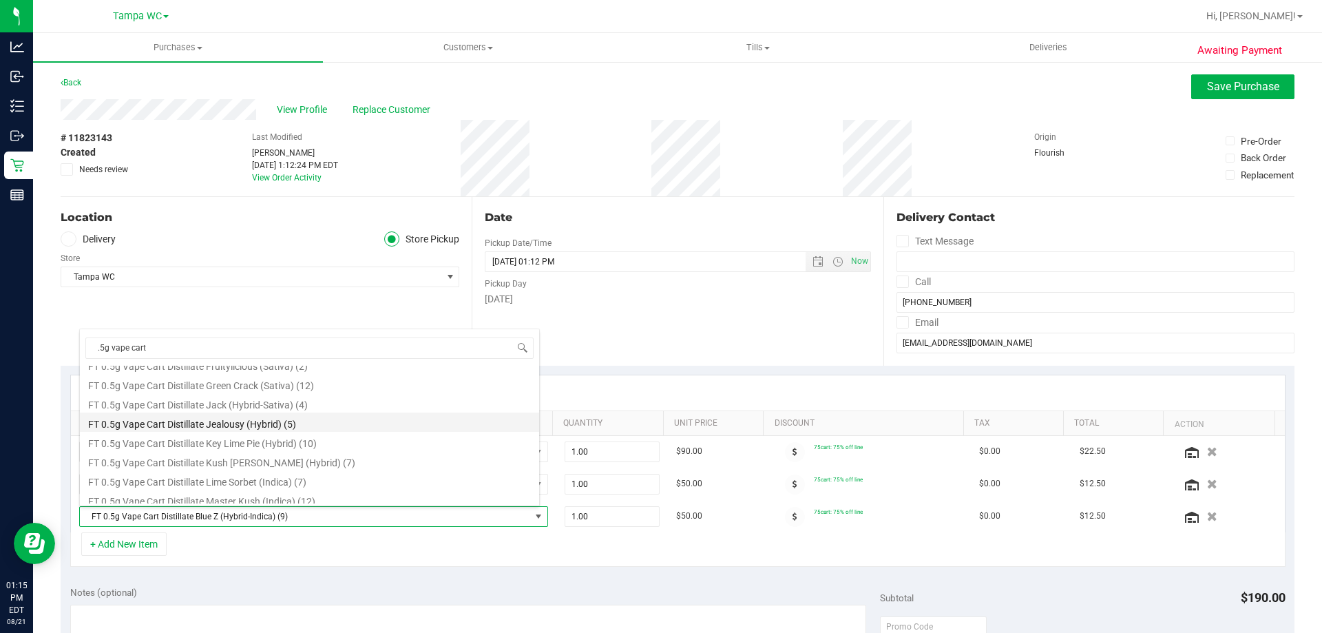
scroll to position [424, 0]
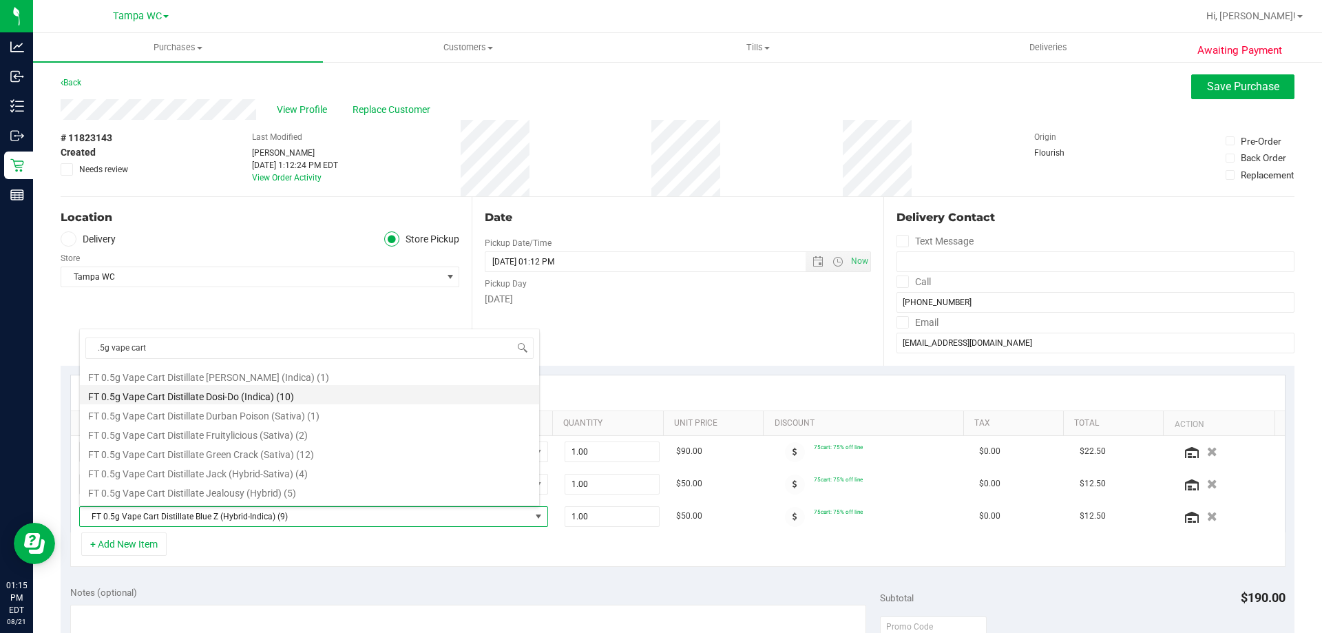
click at [256, 390] on li "FT 0.5g Vape Cart Distillate Dosi-Do (Indica) (10)" at bounding box center [309, 394] width 459 height 19
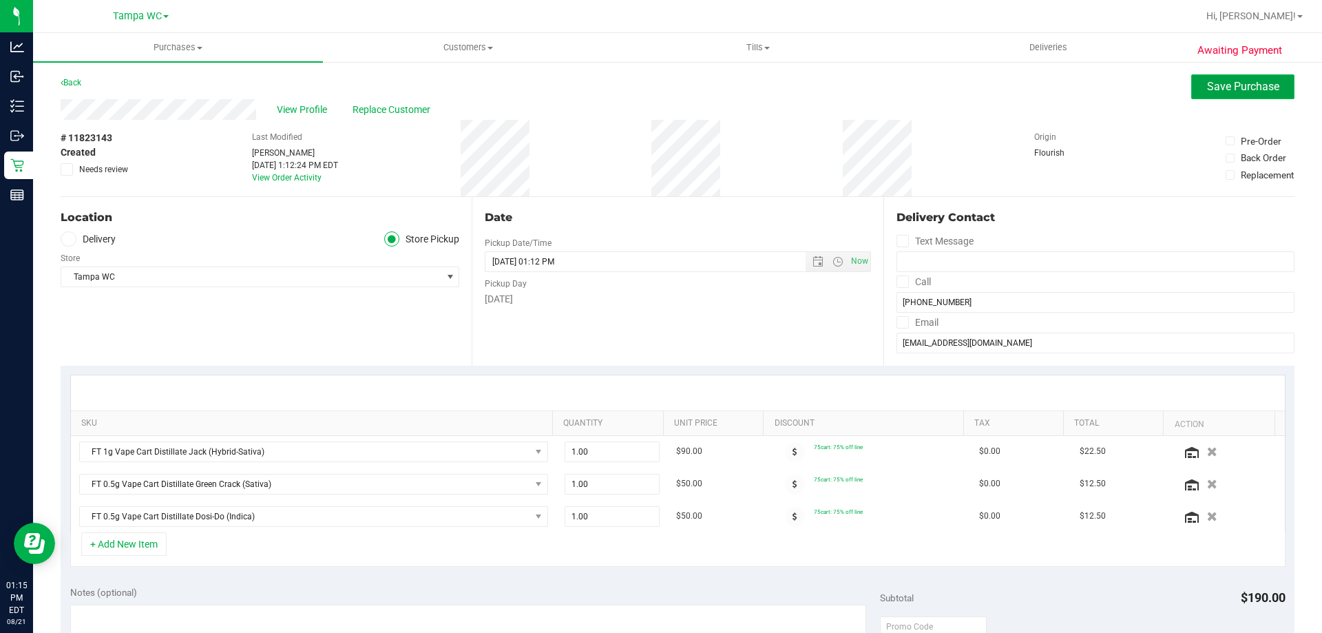
click at [1191, 83] on button "Save Purchase" at bounding box center [1242, 86] width 103 height 25
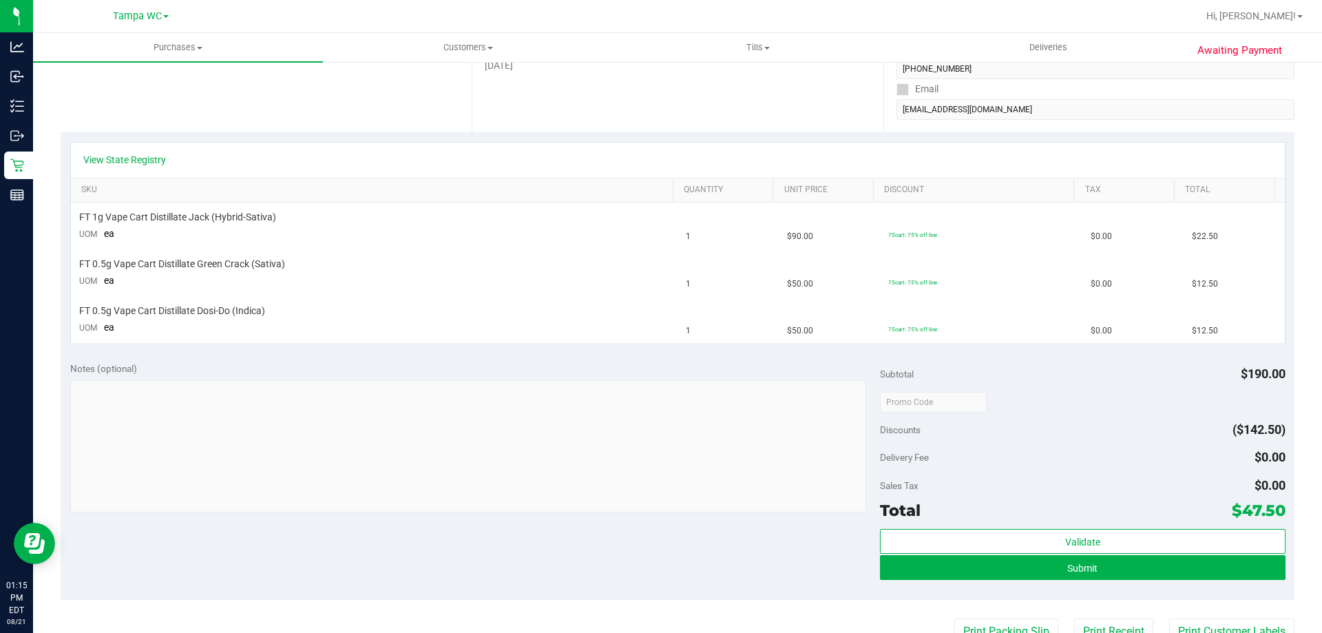
scroll to position [344, 0]
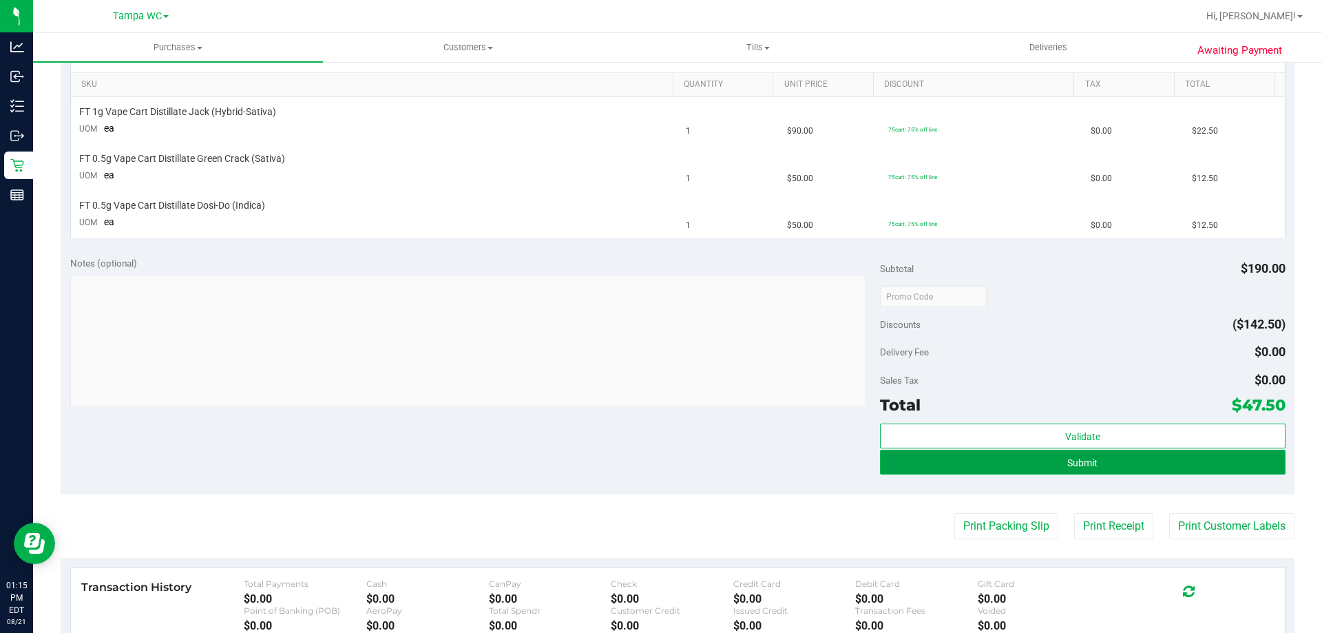
click at [1087, 468] on button "Submit" at bounding box center [1082, 461] width 405 height 25
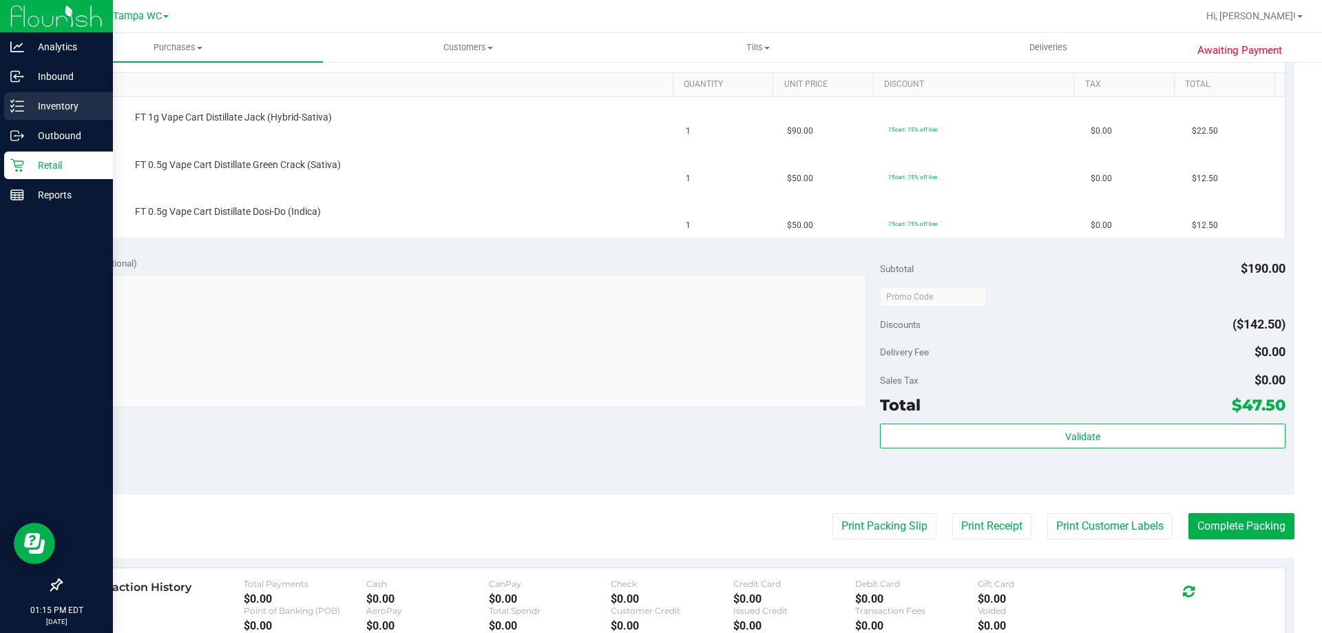
click at [59, 107] on p "Inventory" at bounding box center [65, 106] width 83 height 17
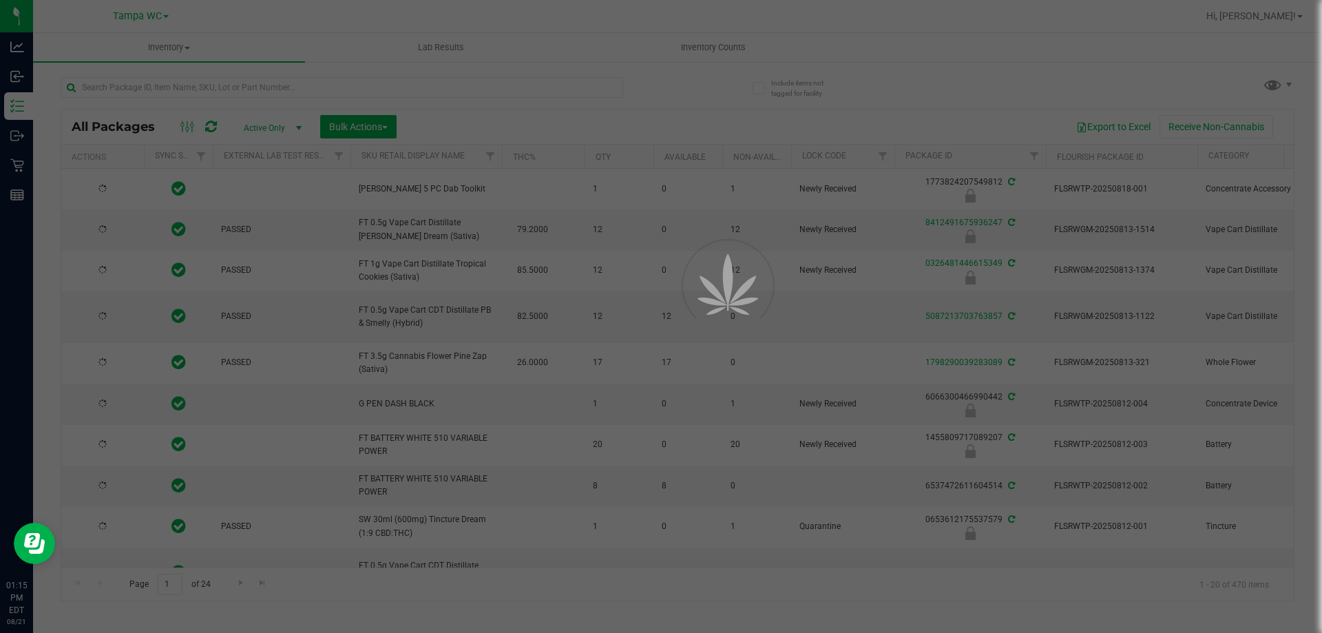
click at [241, 89] on div at bounding box center [661, 316] width 1322 height 633
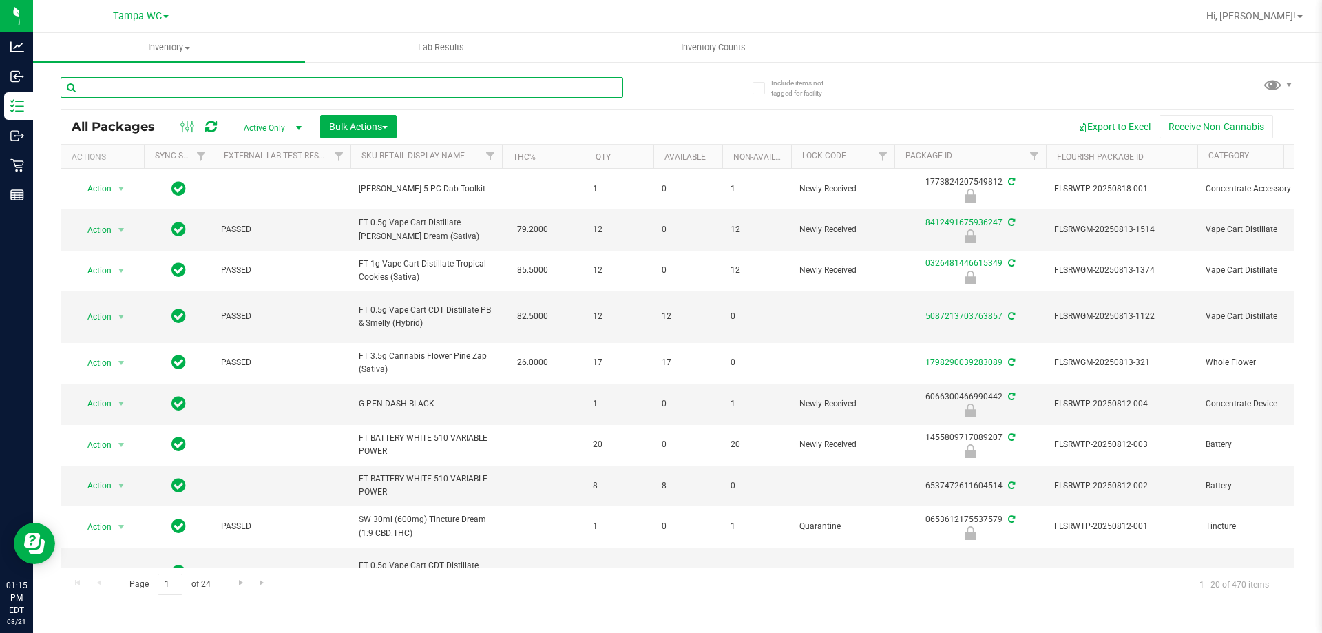
click at [241, 89] on input "text" at bounding box center [342, 87] width 562 height 21
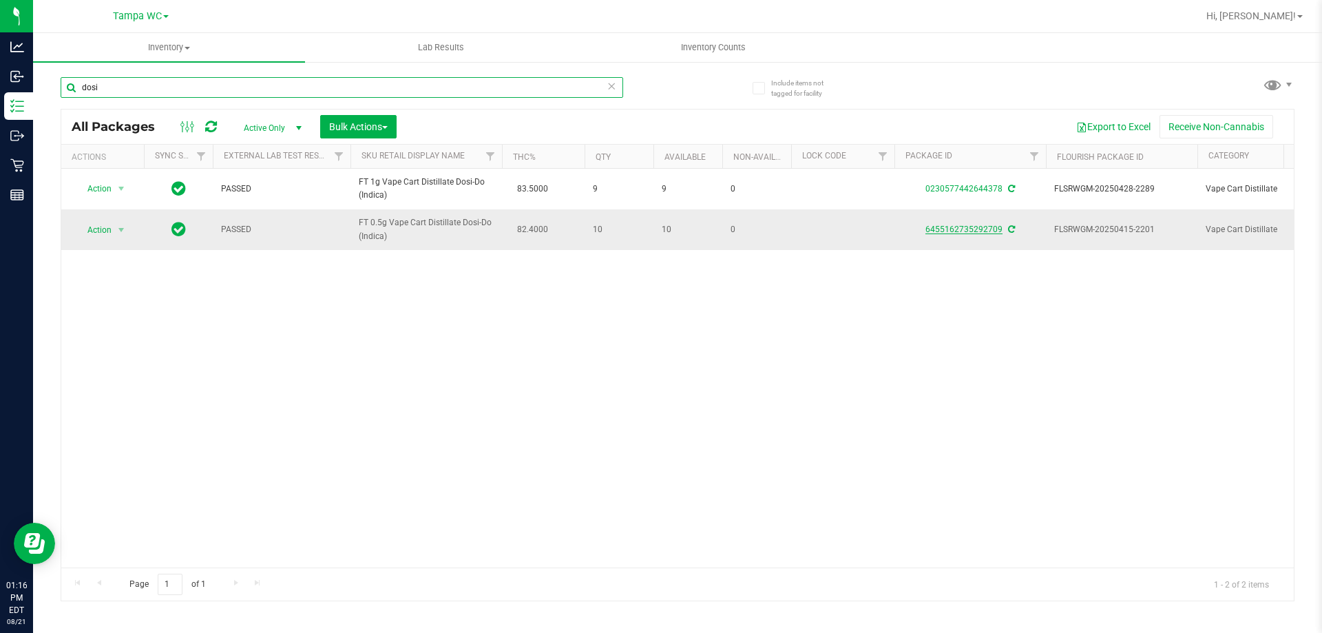
type input "dosi"
click at [980, 233] on link "6455162735292709" at bounding box center [963, 229] width 77 height 10
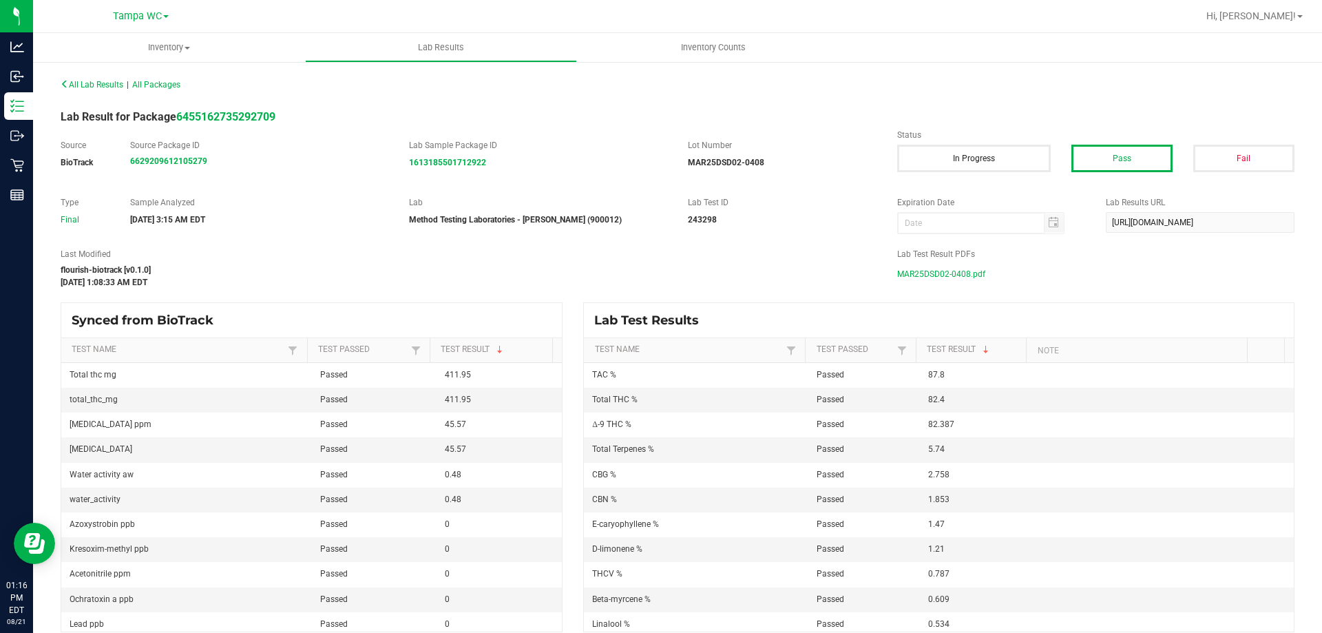
click at [970, 272] on span "MAR25DSD02-0408.pdf" at bounding box center [941, 274] width 88 height 21
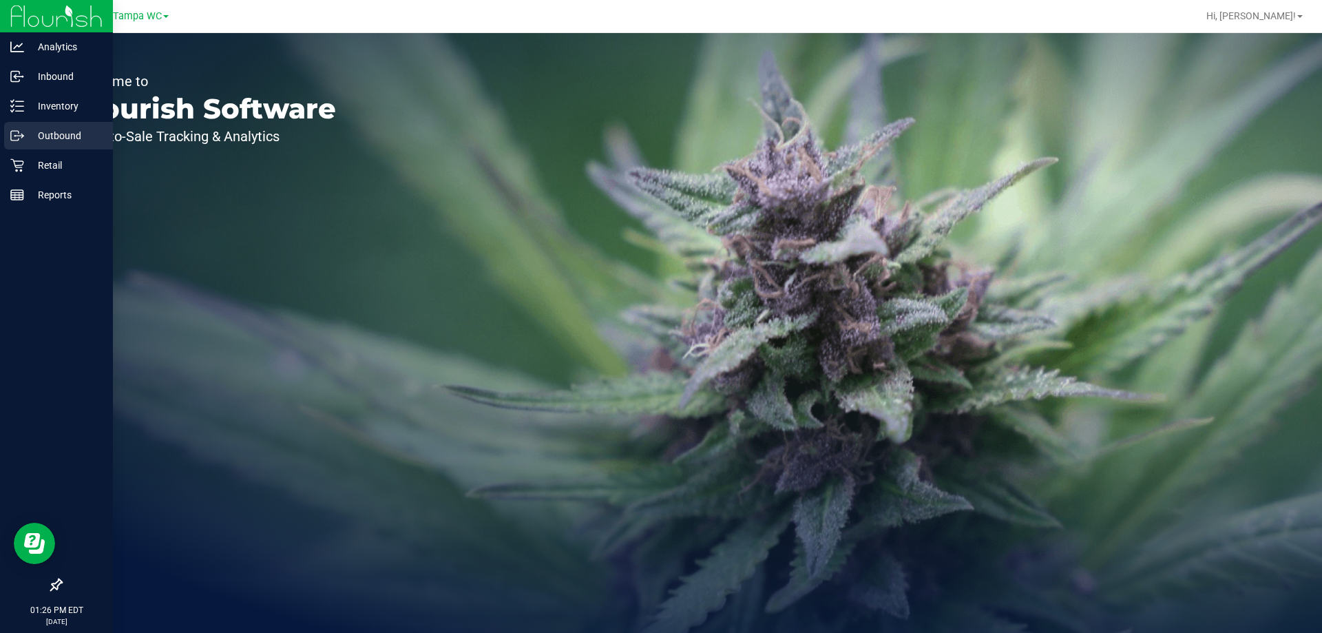
click at [63, 132] on p "Outbound" at bounding box center [65, 135] width 83 height 17
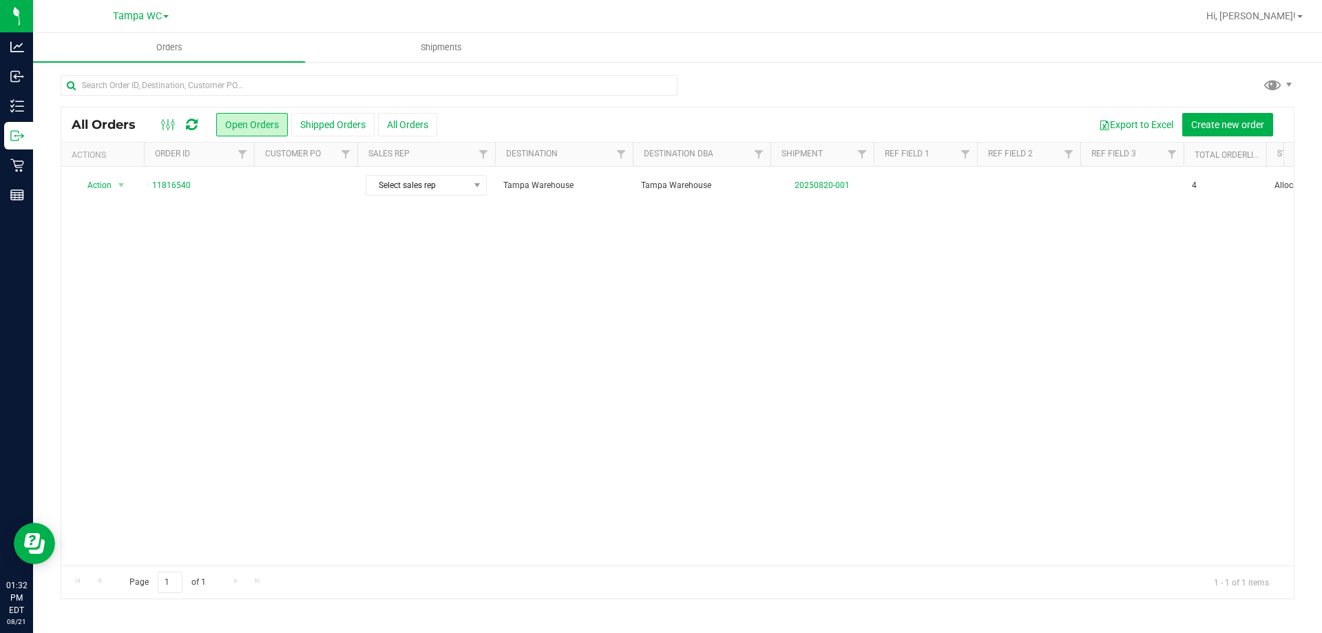
click at [242, 394] on div "Action Action Cancel order Clone order Edit order Mark as fully paid Order audi…" at bounding box center [677, 366] width 1232 height 399
